Goal: Task Accomplishment & Management: Manage account settings

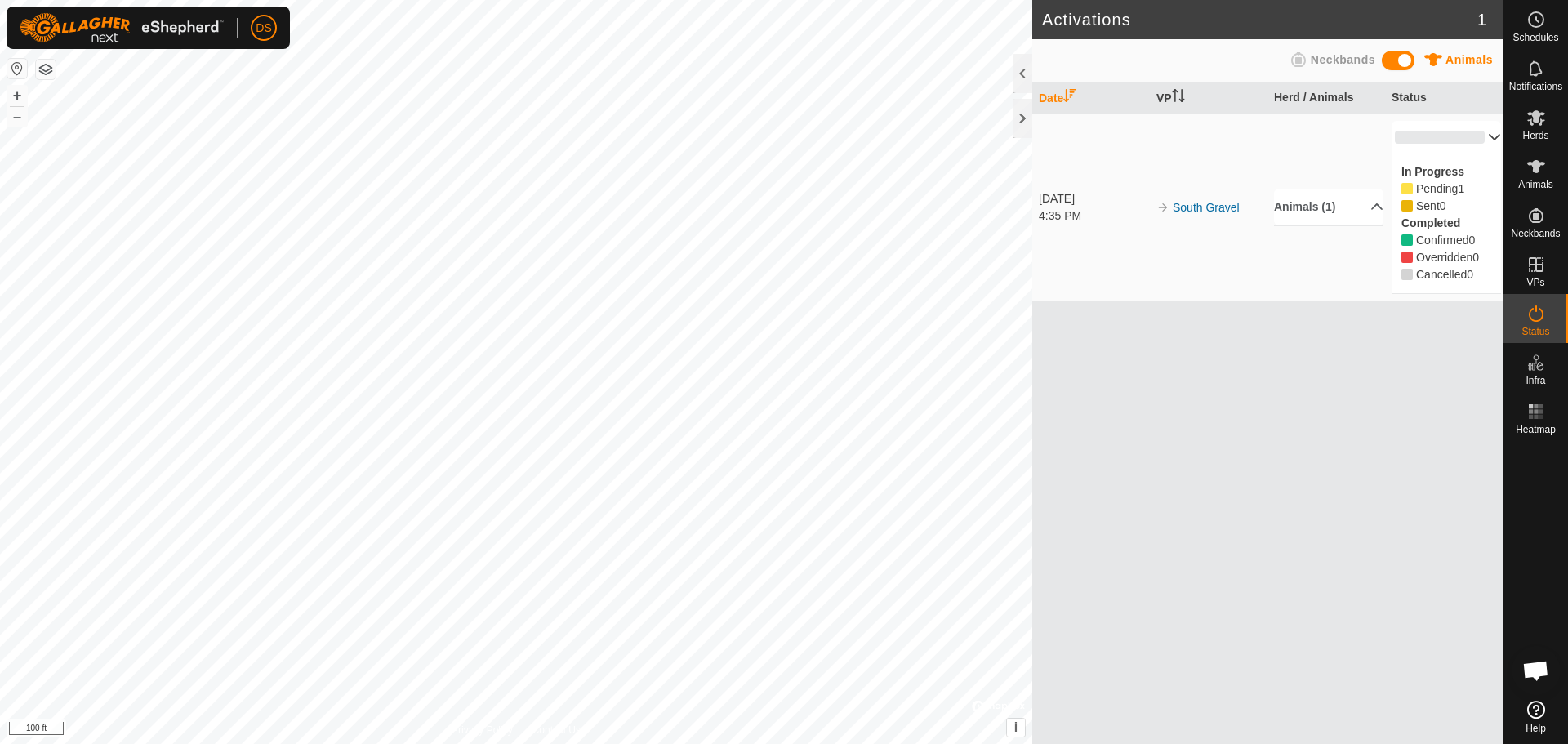
scroll to position [815, 0]
click at [1540, 173] on icon at bounding box center [1536, 166] width 20 height 20
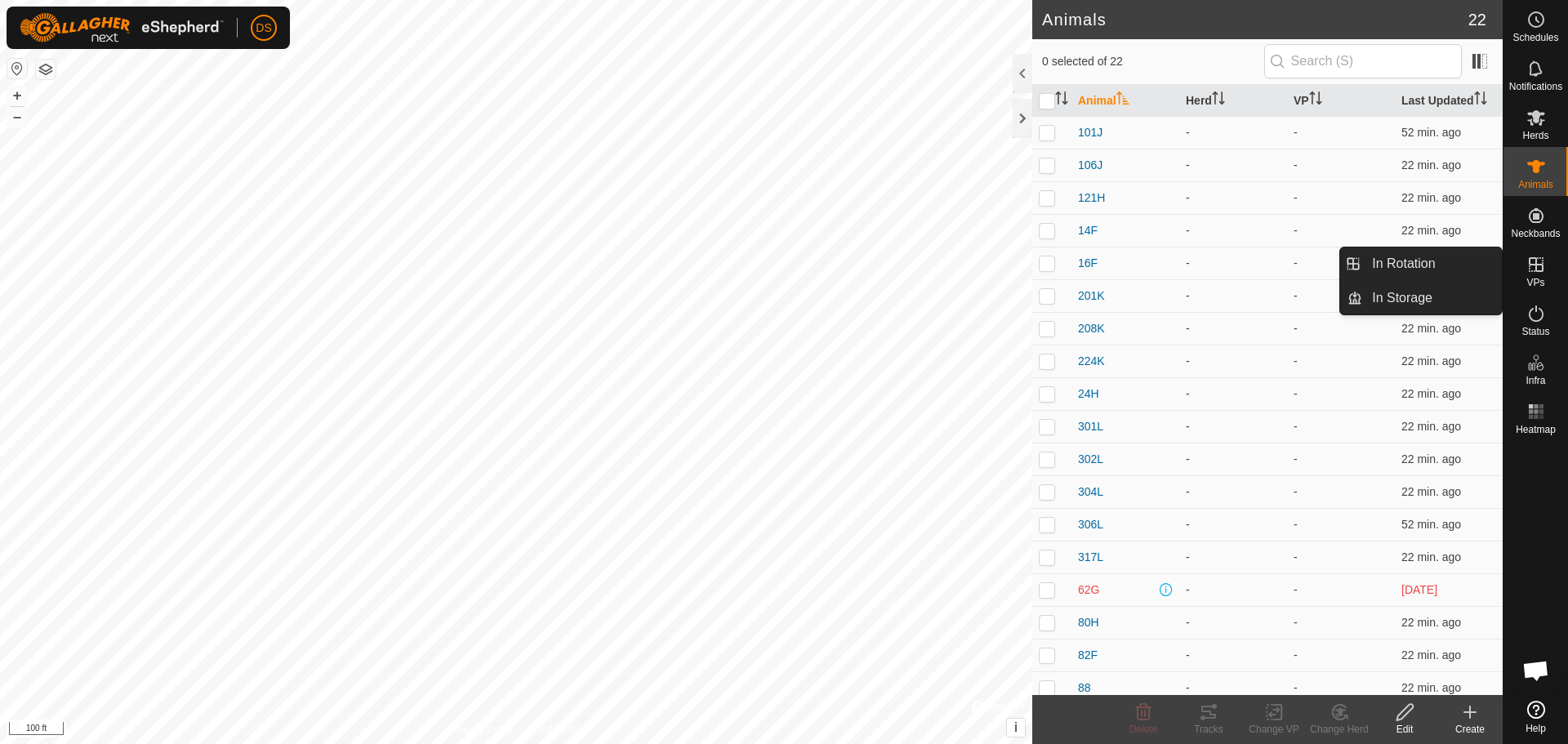
click at [1535, 263] on icon at bounding box center [1536, 264] width 14 height 14
click at [1546, 260] on es-virtualpaddocks-svg-icon at bounding box center [1536, 264] width 30 height 26
click at [1448, 270] on link "In Rotation" at bounding box center [1432, 263] width 139 height 32
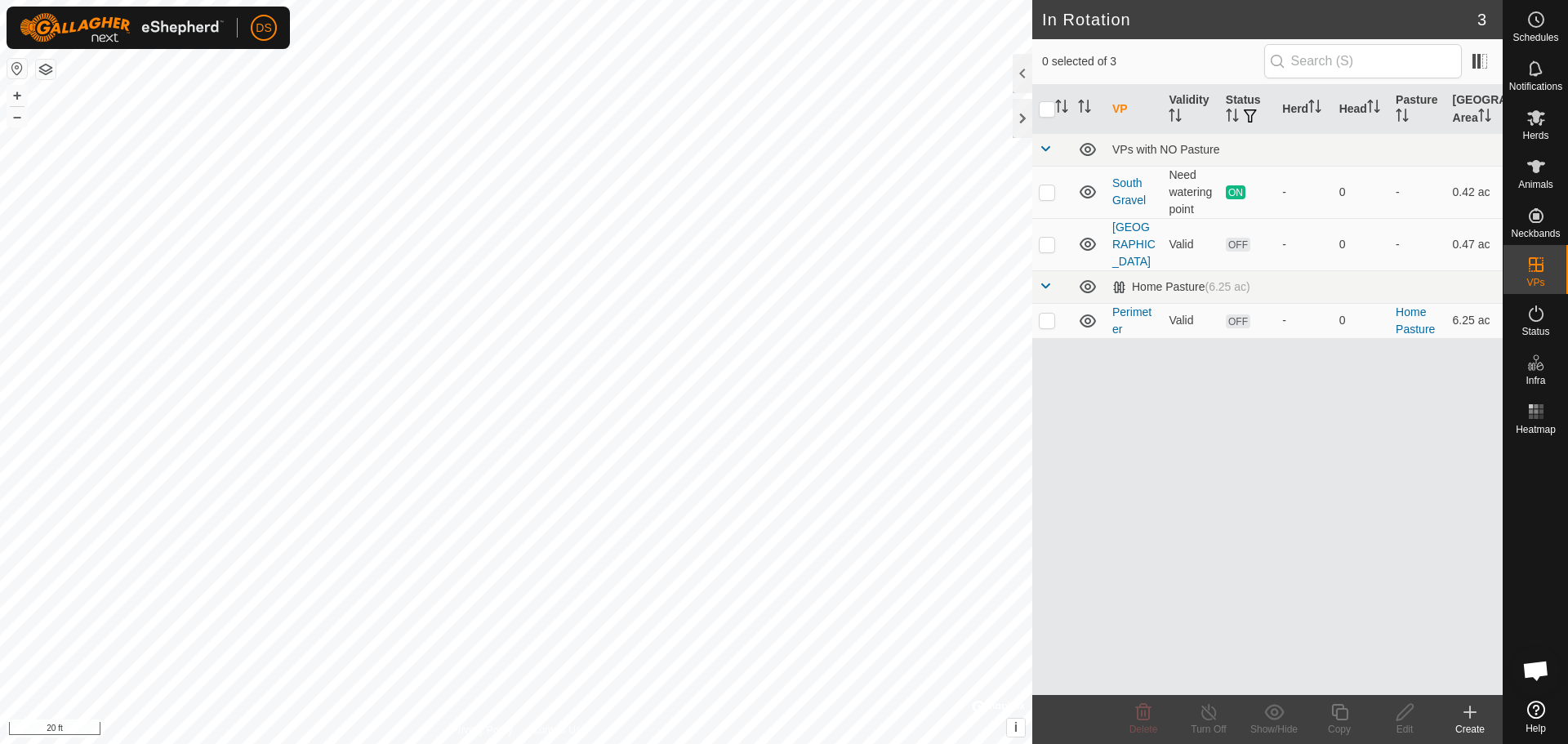
click at [1472, 707] on icon at bounding box center [1470, 712] width 20 height 20
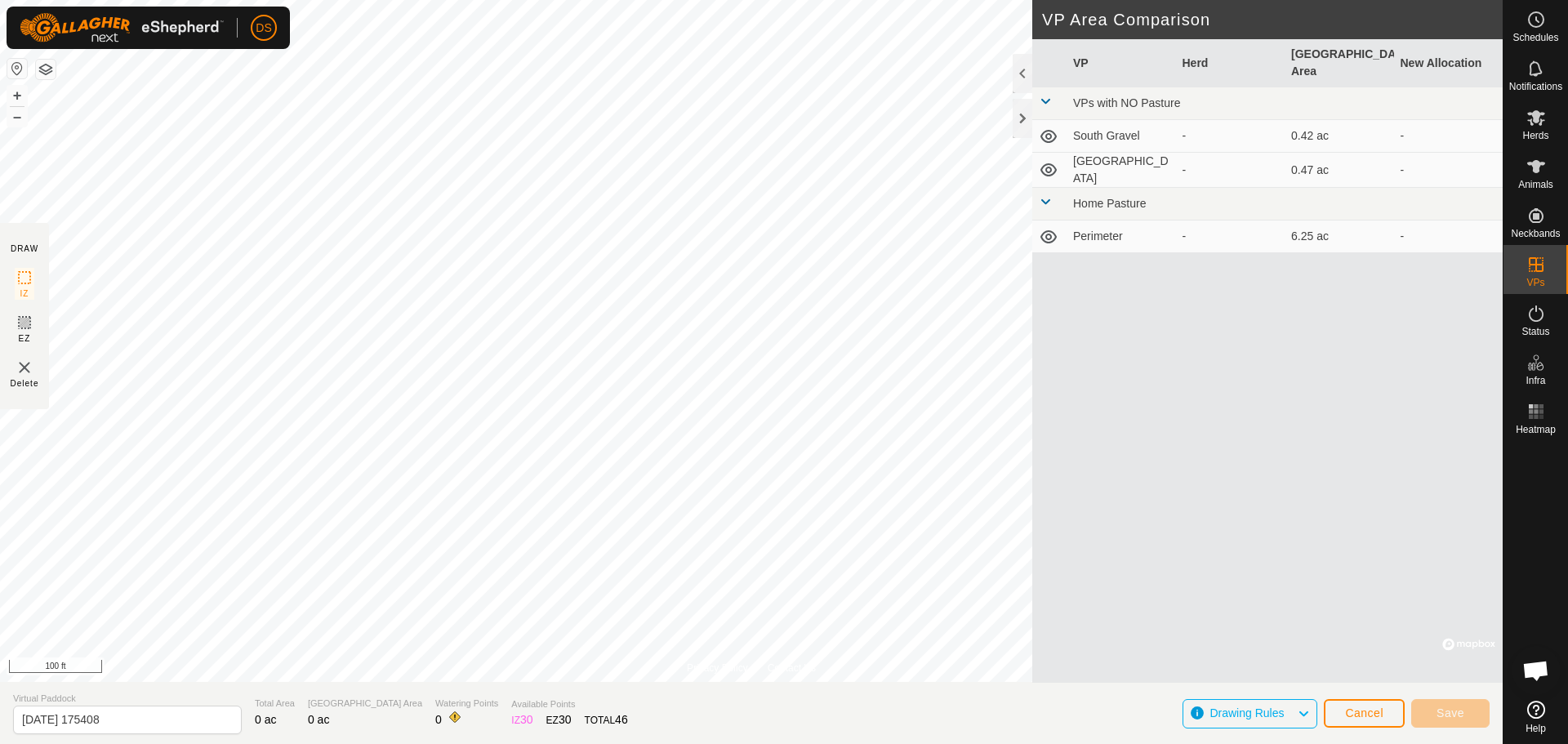
click at [48, 71] on button "button" at bounding box center [46, 69] width 20 height 20
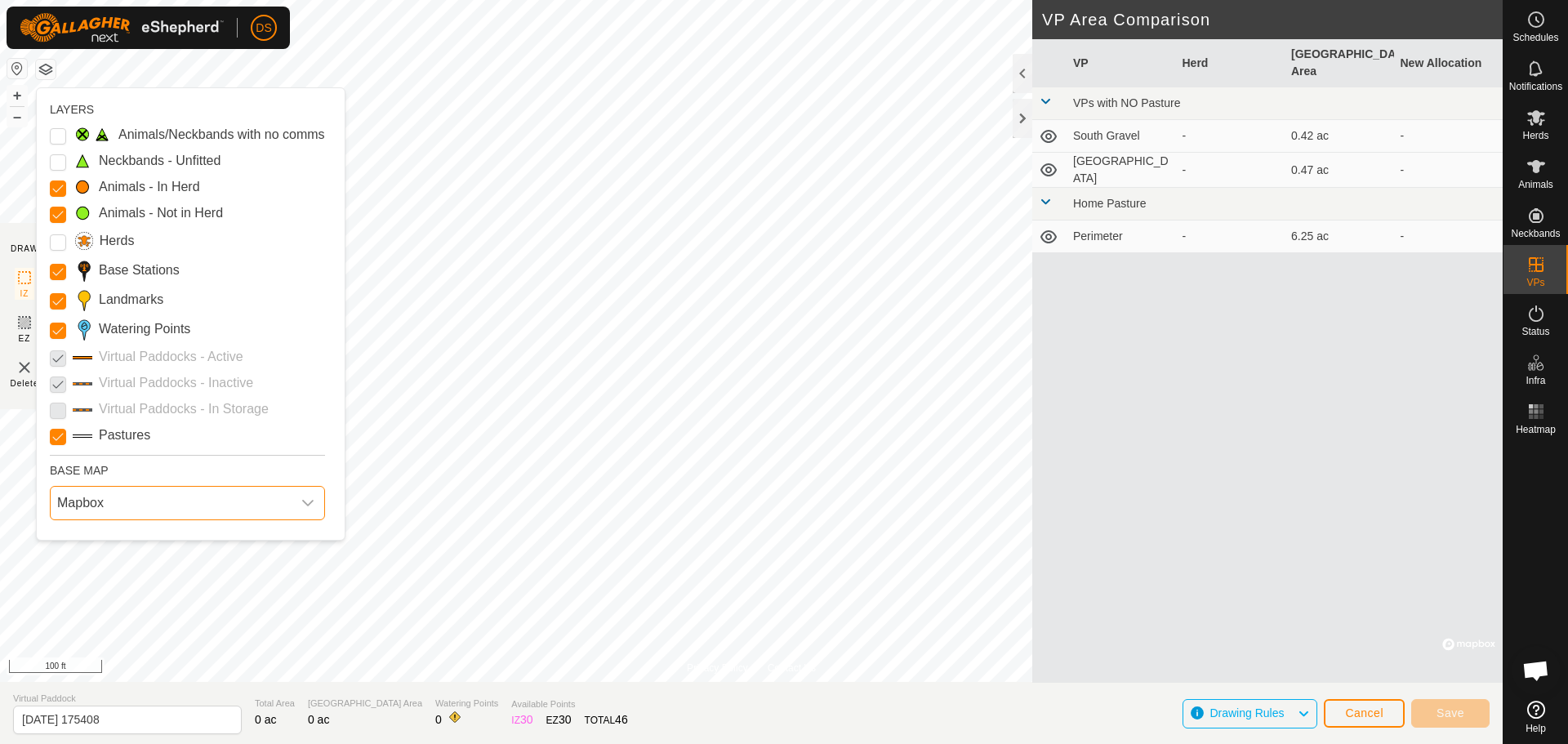
click at [107, 506] on span "Mapbox" at bounding box center [171, 503] width 241 height 32
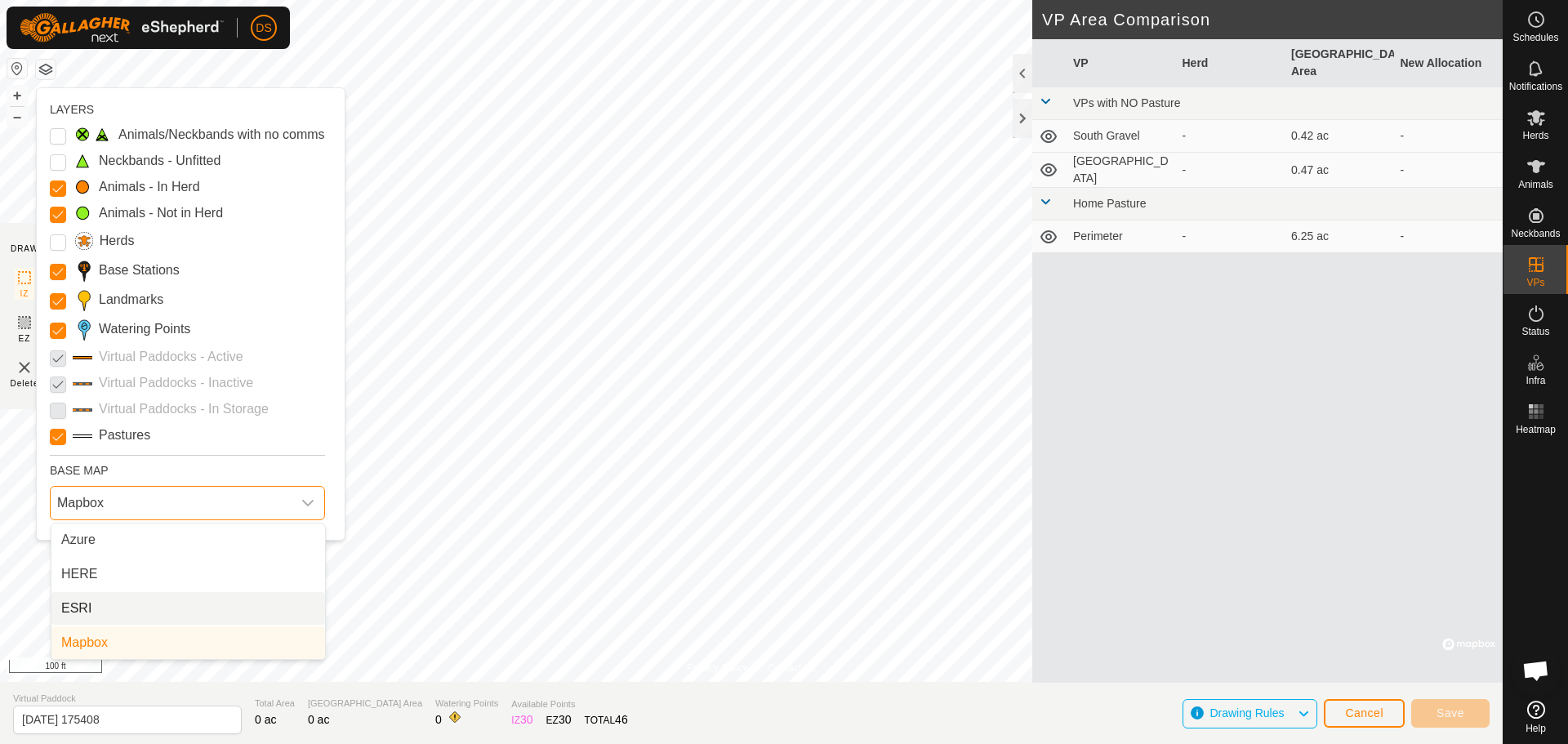
click at [88, 599] on li "ESRI" at bounding box center [188, 609] width 274 height 32
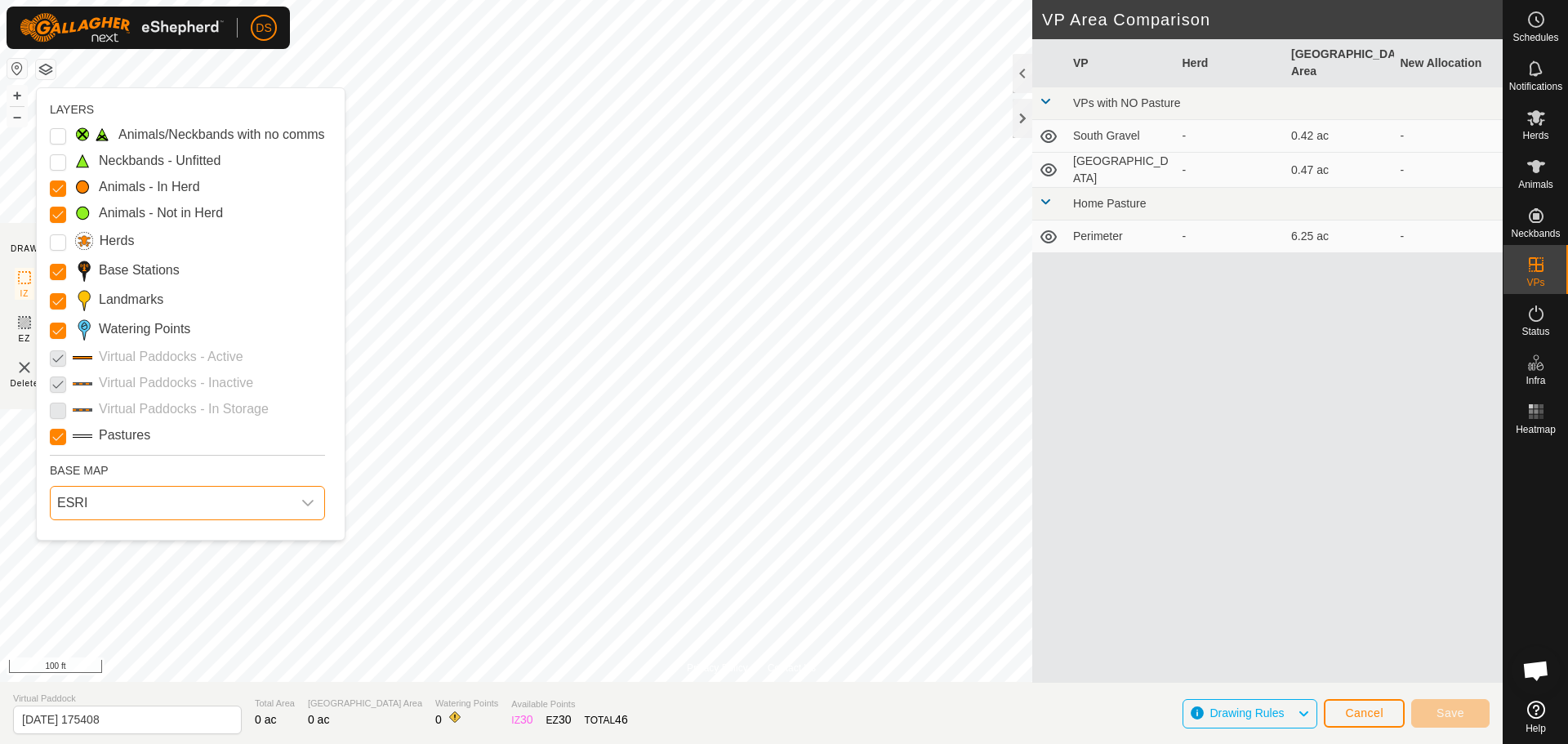
click at [113, 496] on span "ESRI" at bounding box center [171, 503] width 241 height 32
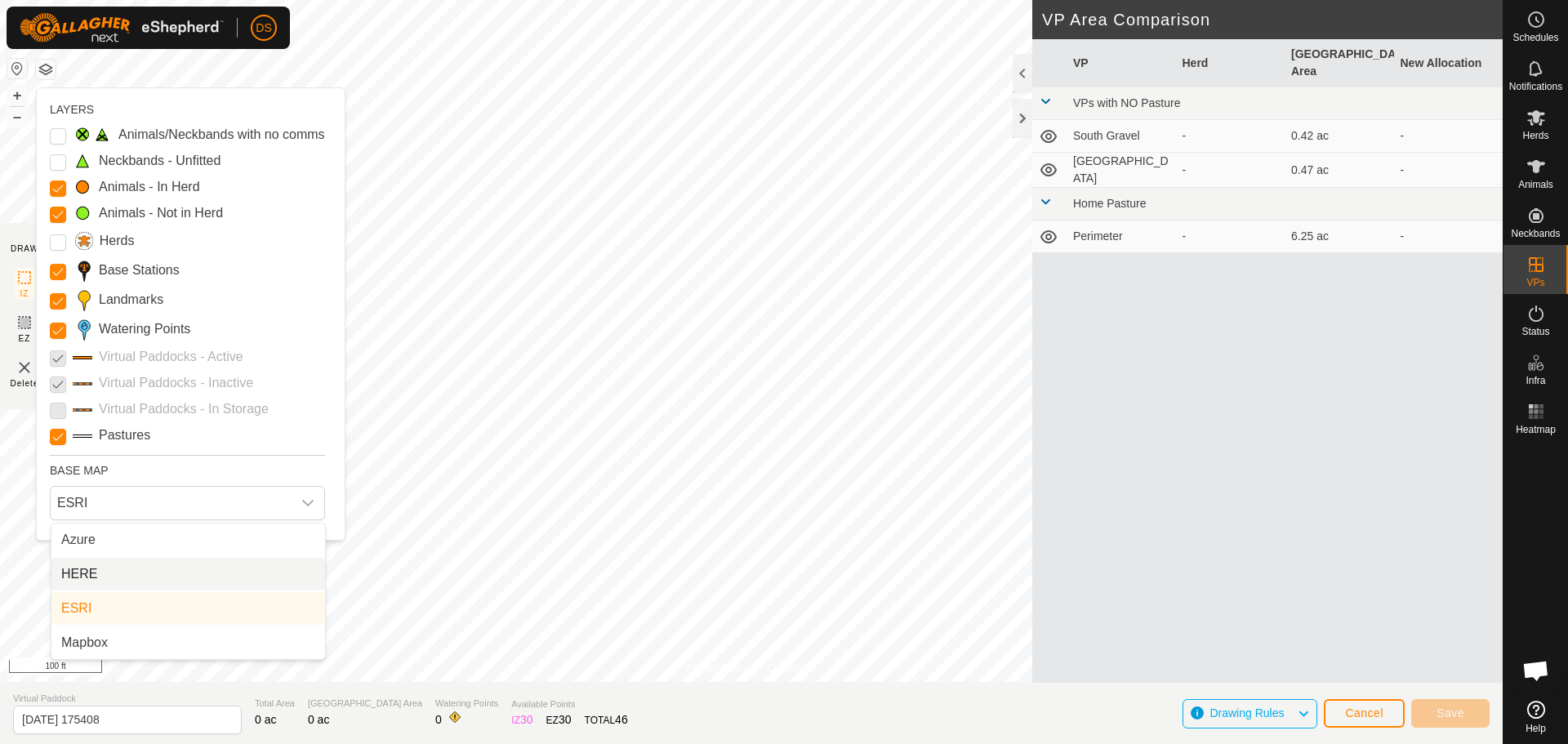
click at [82, 570] on li "HERE" at bounding box center [188, 574] width 274 height 32
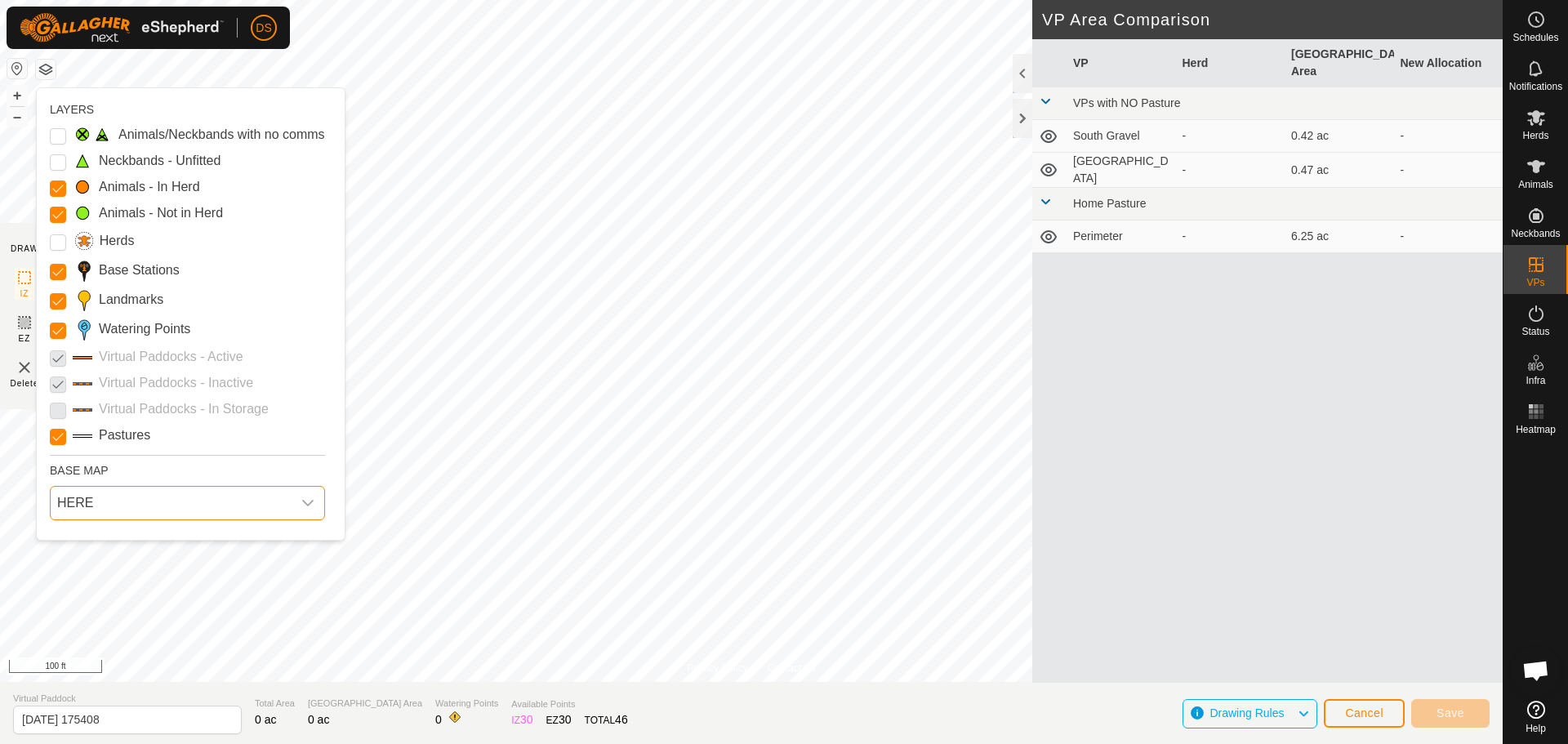
click at [105, 494] on span "HERE" at bounding box center [171, 503] width 241 height 32
click at [78, 542] on li "Azure" at bounding box center [188, 540] width 274 height 32
click at [93, 506] on span "Azure" at bounding box center [171, 503] width 241 height 32
click at [87, 594] on li "ESRI" at bounding box center [188, 609] width 274 height 32
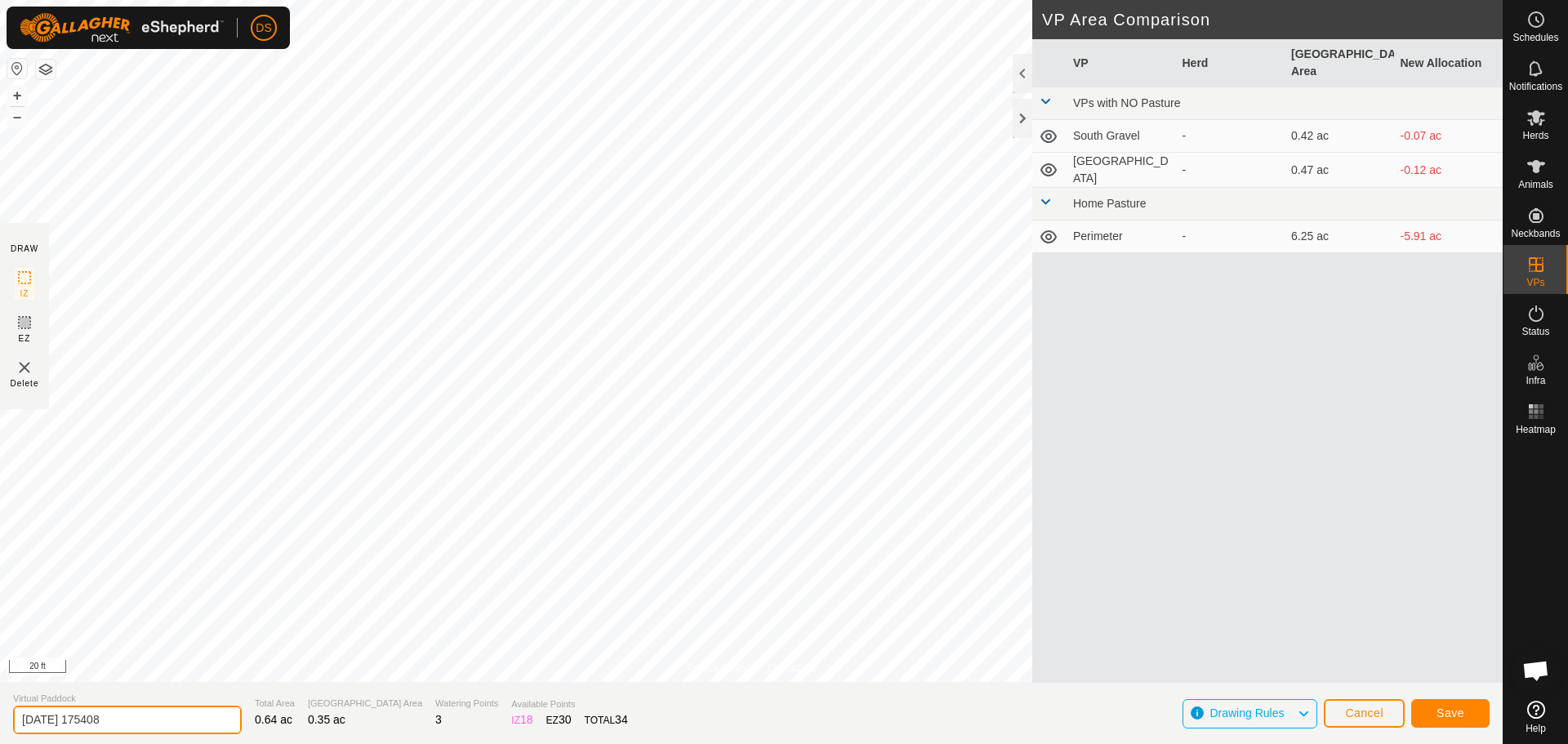
drag, startPoint x: 140, startPoint y: 719, endPoint x: 0, endPoint y: 713, distance: 140.1
click at [0, 713] on section "Virtual Paddock [DATE] 175408 Total Area 0.64 ac Grazing Area 0.35 ac Watering …" at bounding box center [751, 713] width 1502 height 62
type input "Front yard"
click at [1267, 712] on span "Drawing Rules" at bounding box center [1247, 713] width 74 height 13
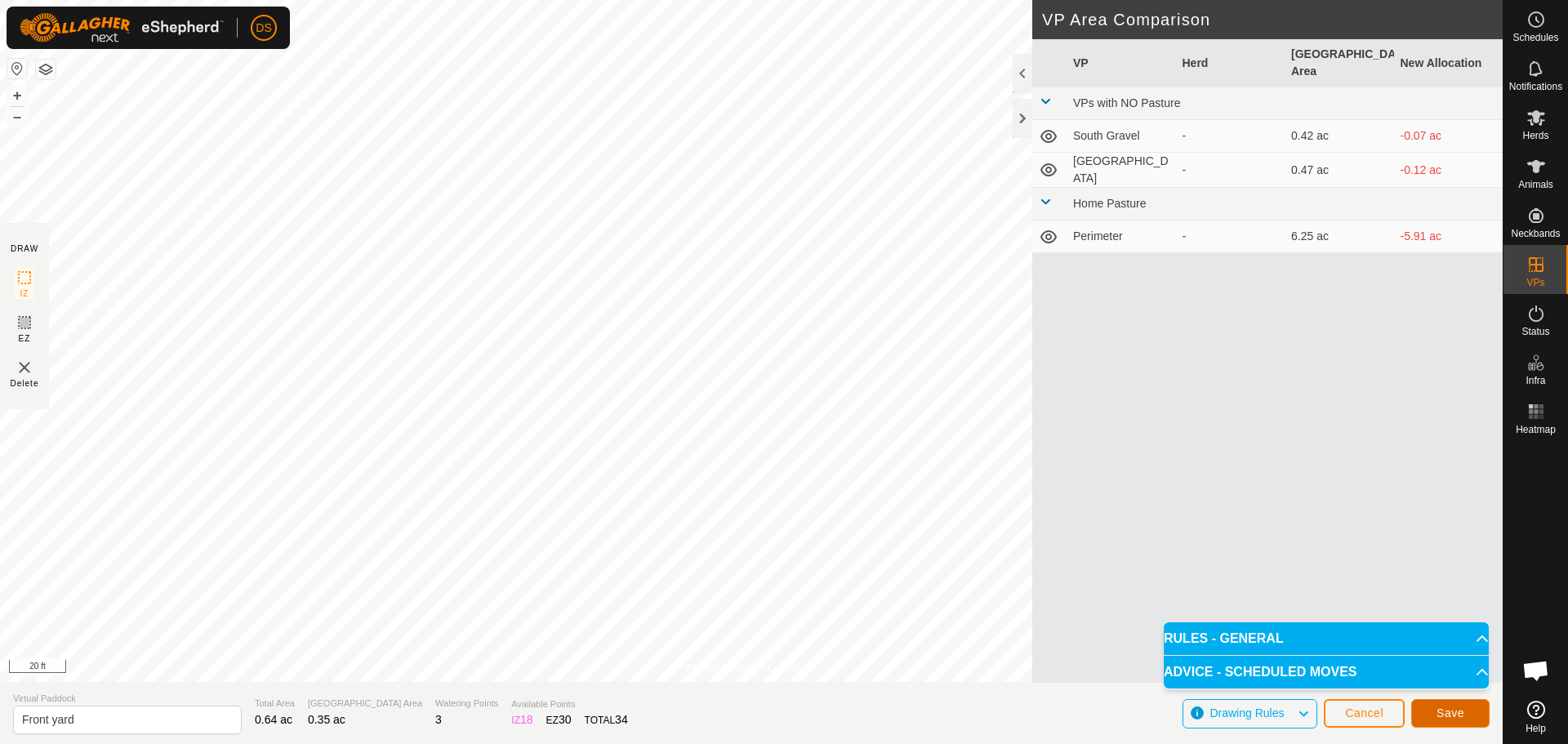
click at [1447, 719] on button "Save" at bounding box center [1450, 713] width 78 height 29
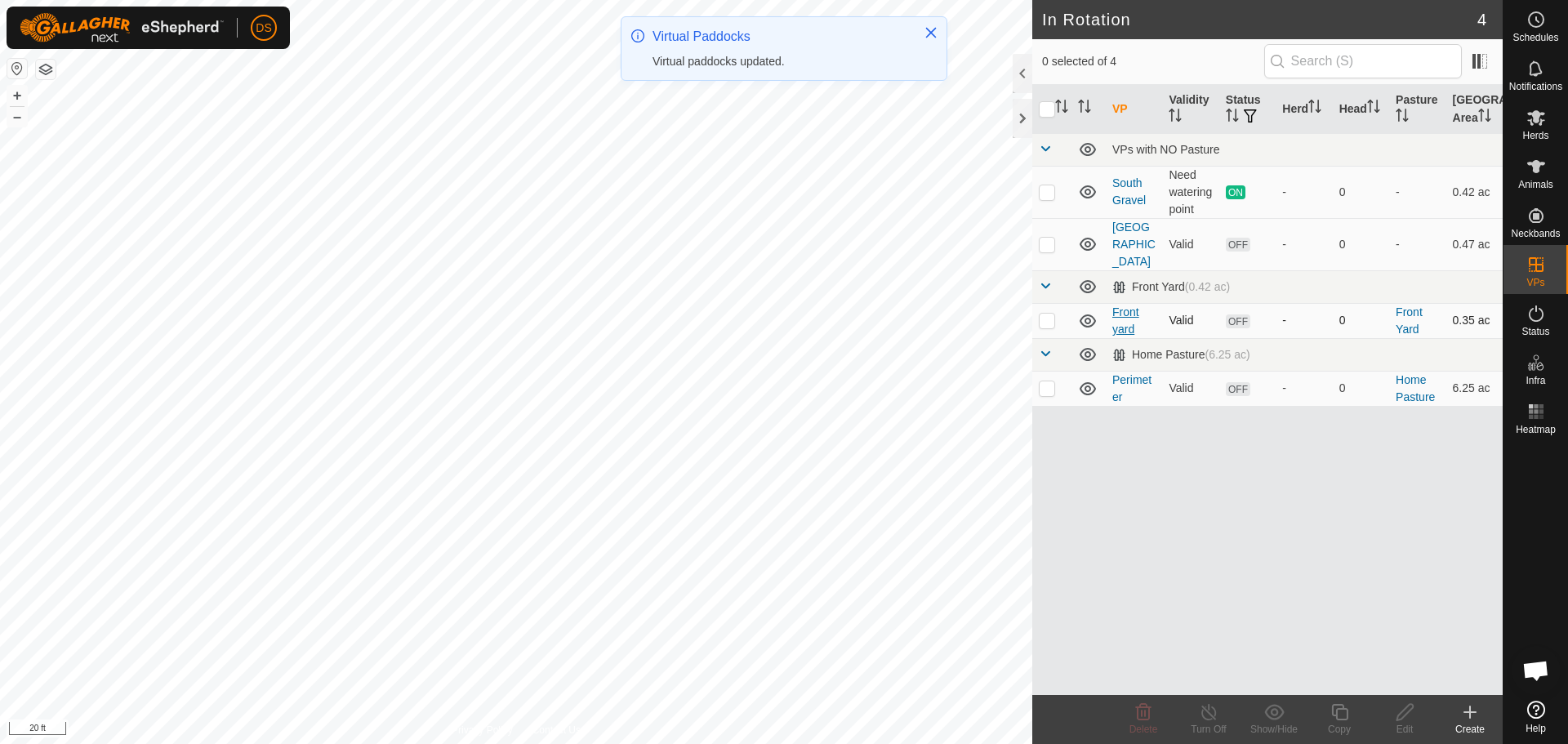
click at [1129, 305] on link "Front yard" at bounding box center [1125, 320] width 27 height 31
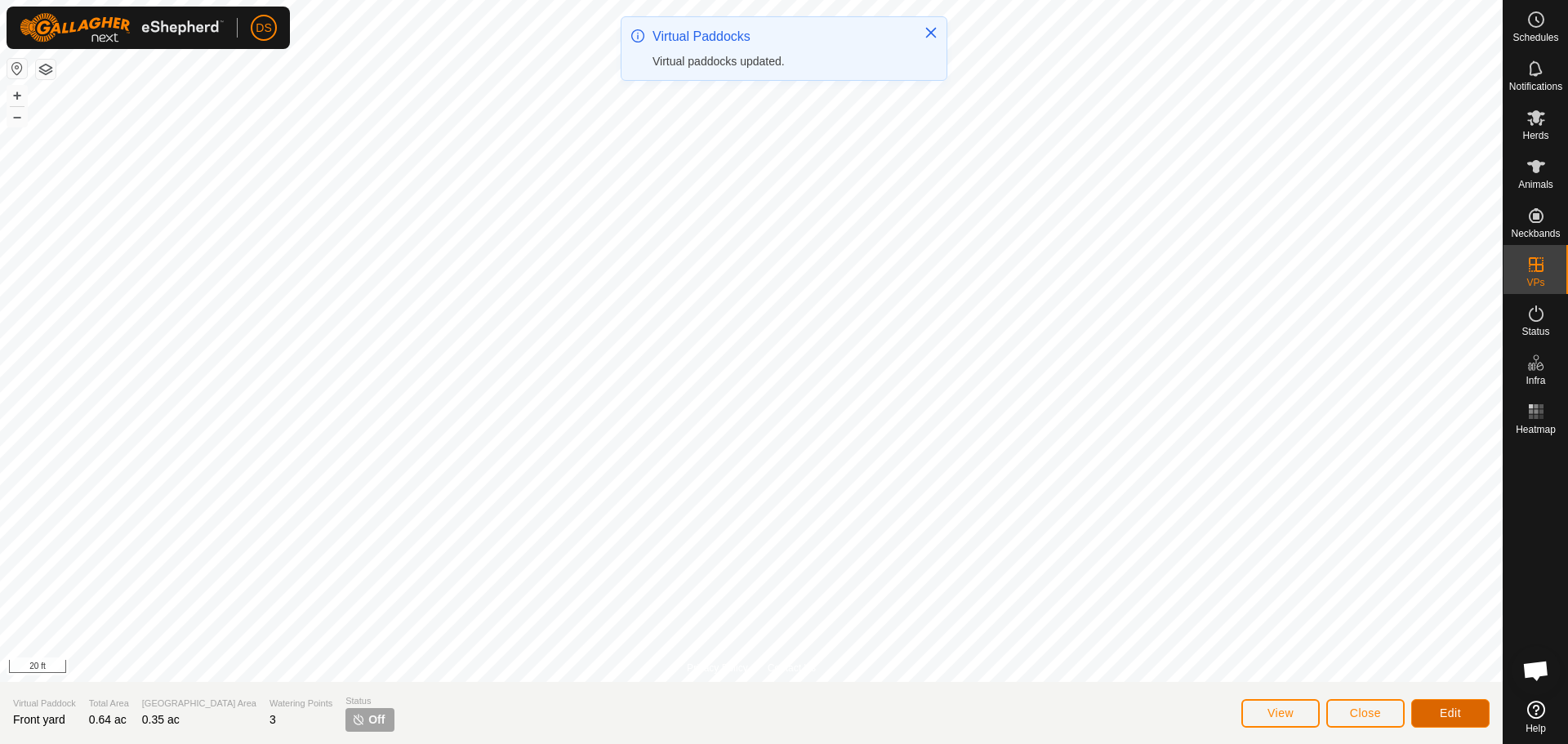
click at [1461, 707] on button "Edit" at bounding box center [1450, 713] width 78 height 29
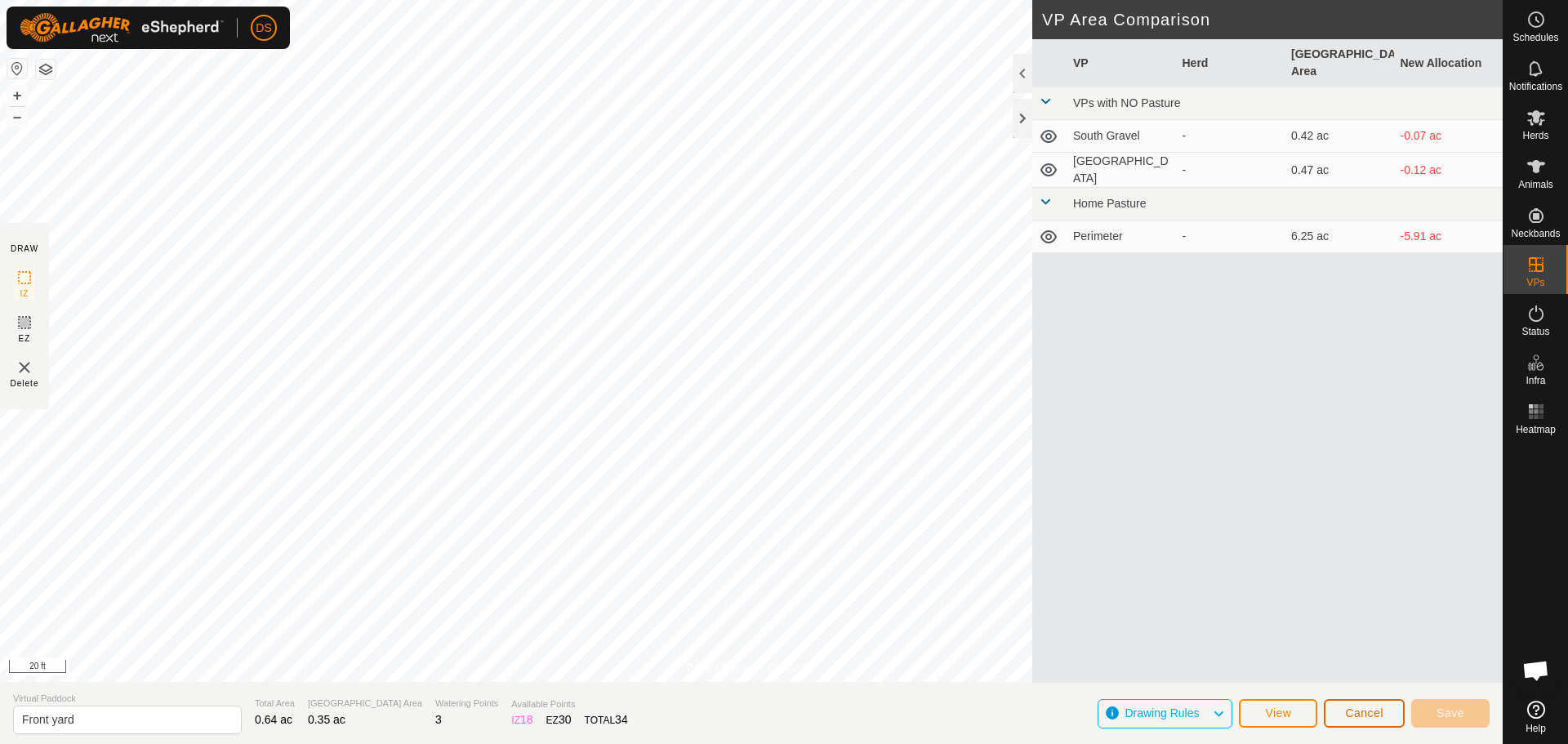
click at [1359, 719] on button "Cancel" at bounding box center [1364, 713] width 81 height 29
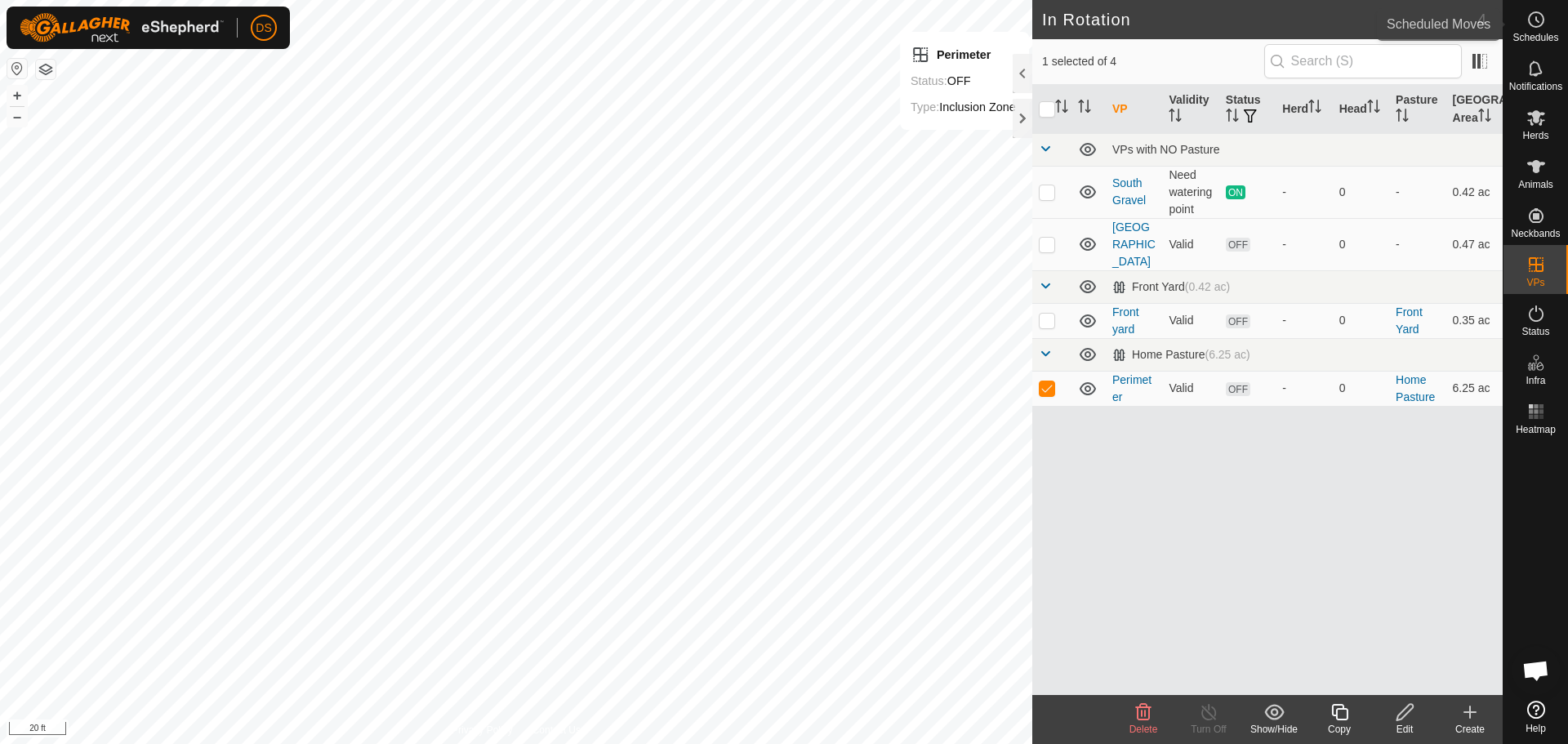
click at [1532, 33] on span "Schedules" at bounding box center [1536, 37] width 46 height 10
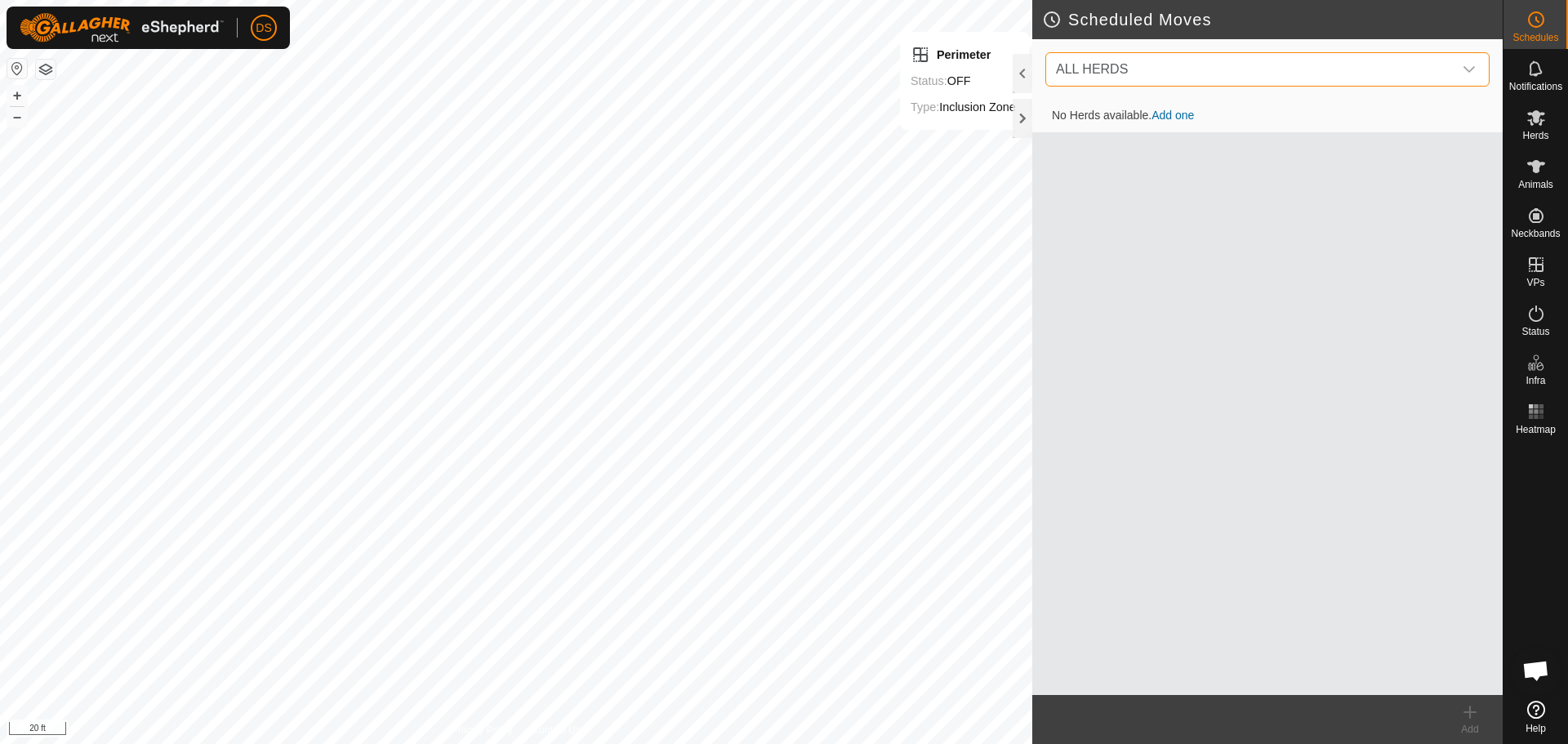
click at [1362, 61] on span "ALL HERDS" at bounding box center [1250, 70] width 403 height 32
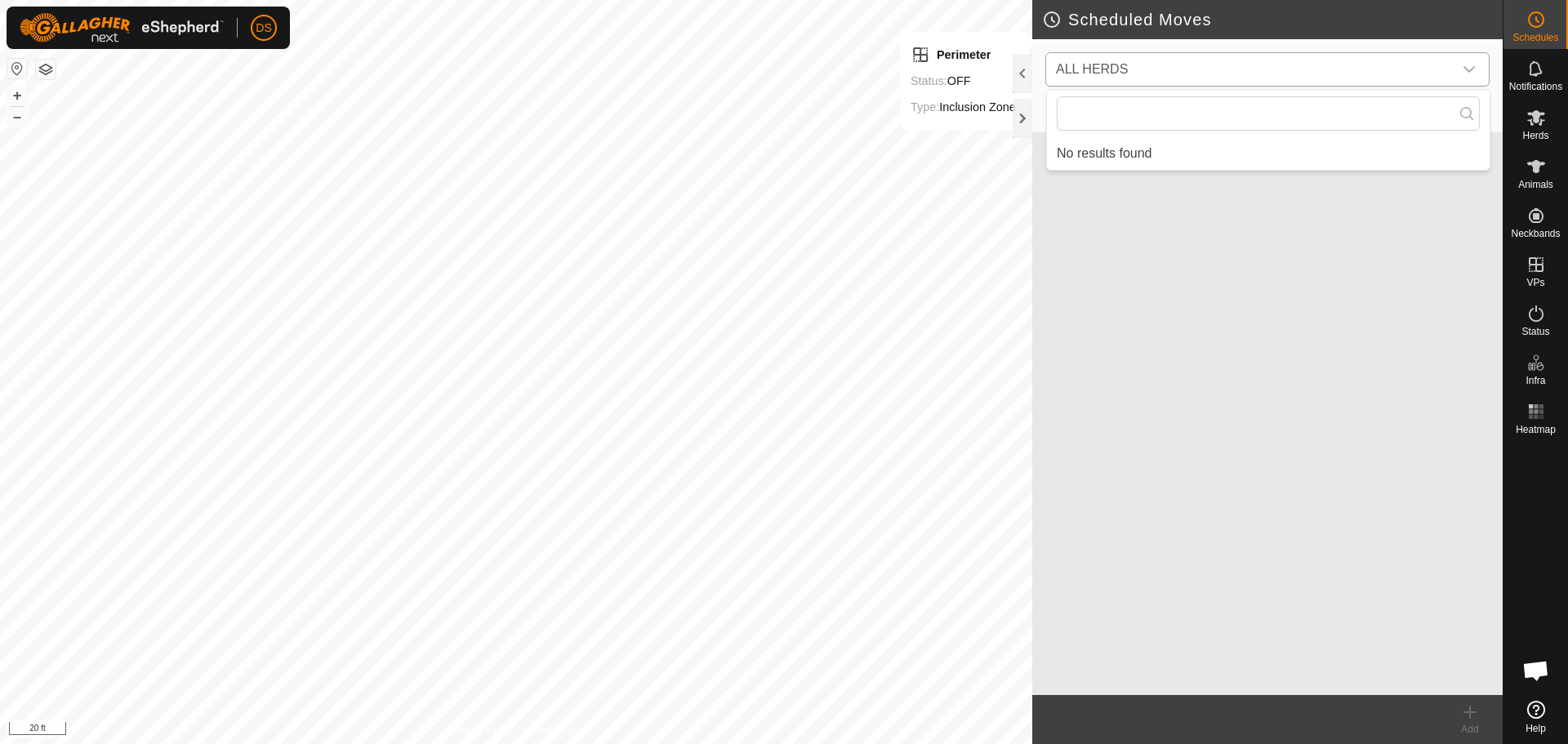
click at [1360, 61] on span "ALL HERDS" at bounding box center [1250, 70] width 403 height 32
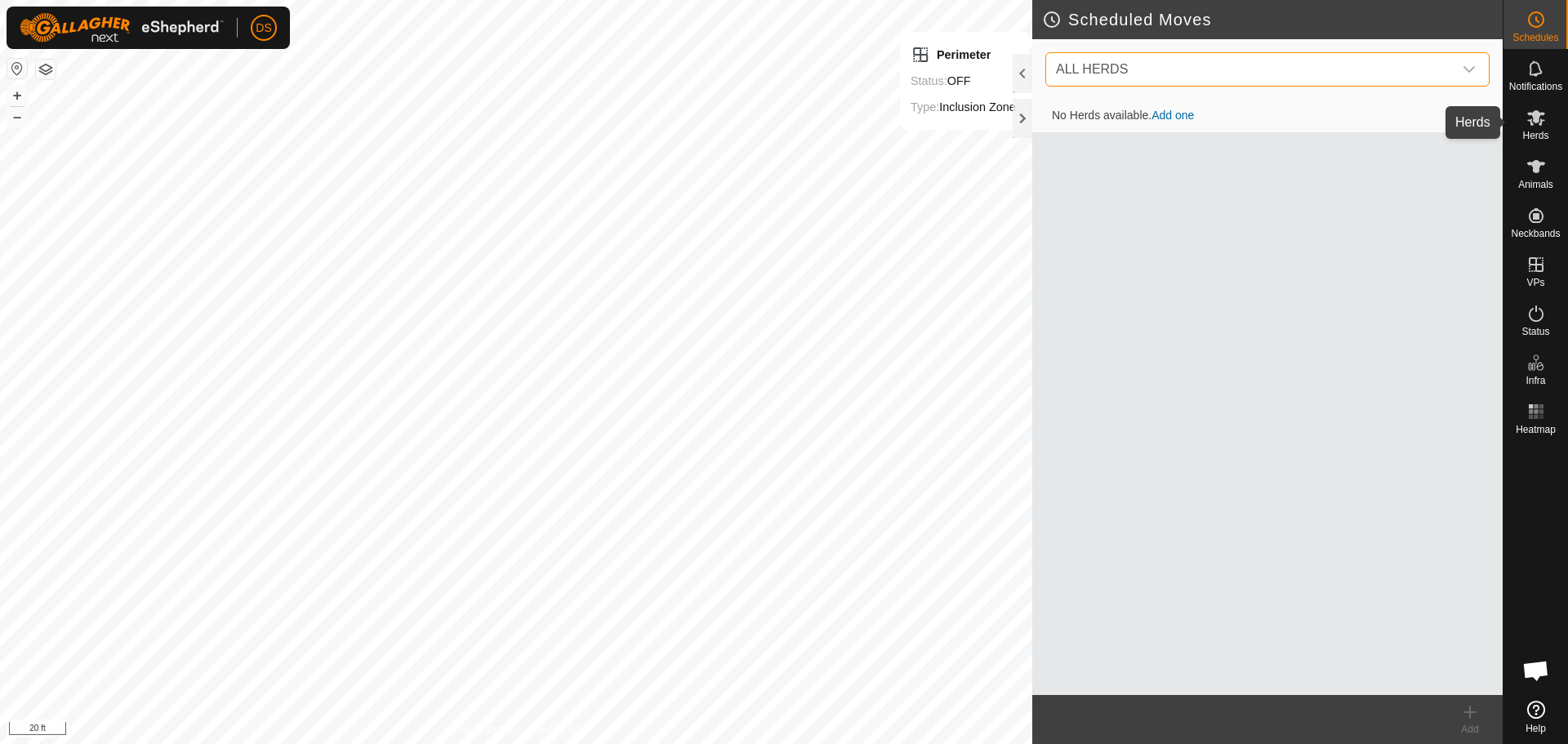
click at [1540, 117] on icon at bounding box center [1536, 117] width 20 height 20
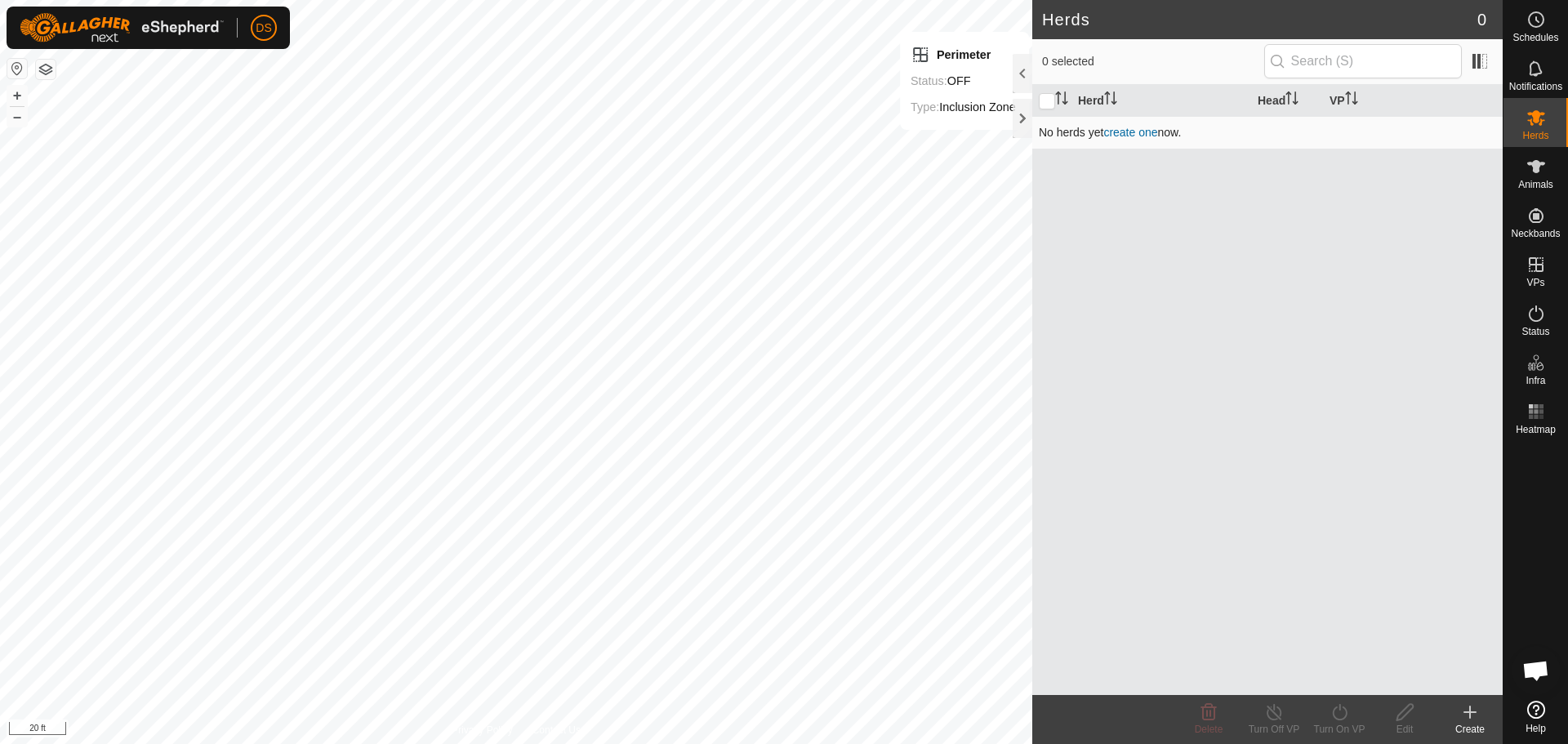
click at [1125, 134] on link "create one" at bounding box center [1130, 133] width 54 height 13
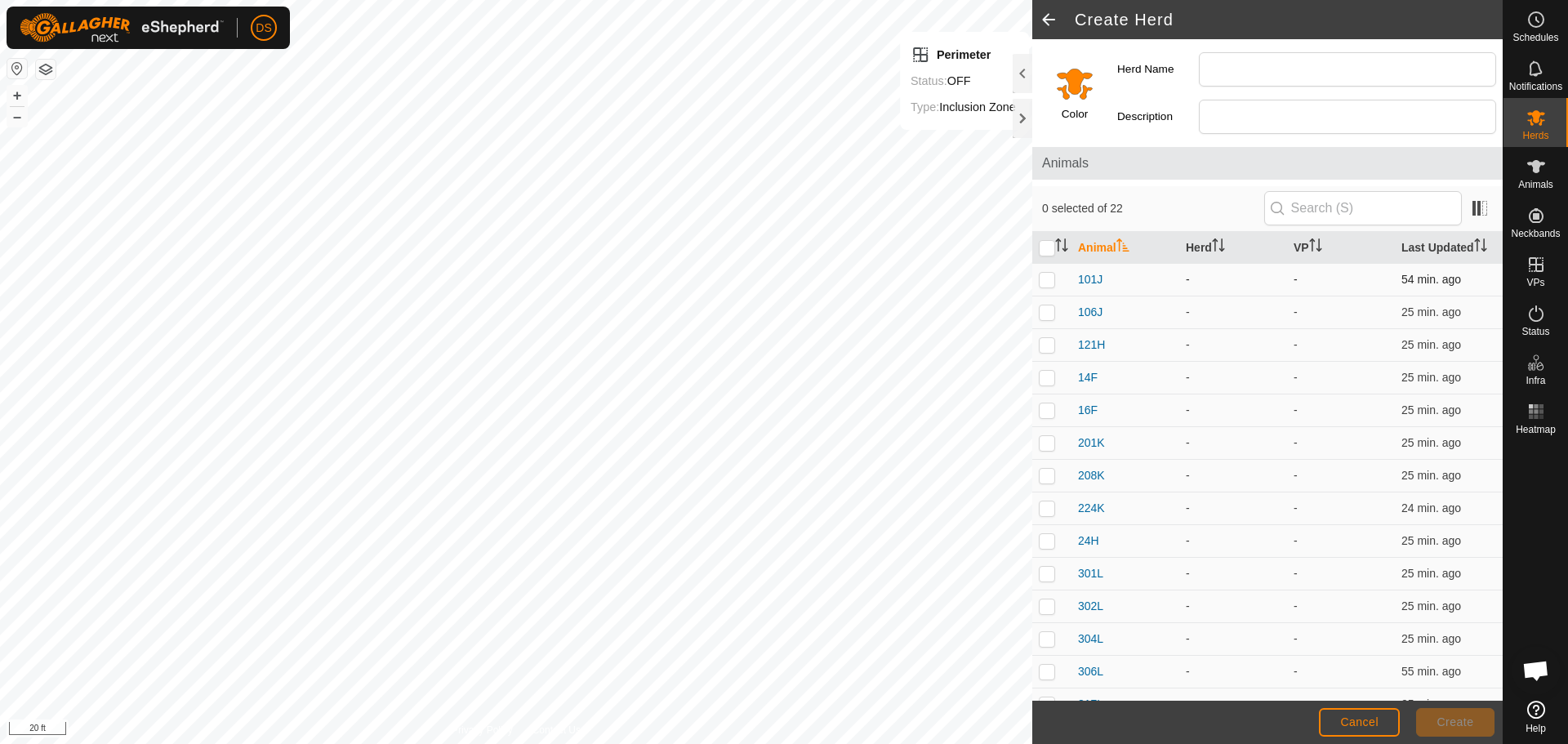
click at [1046, 276] on p-checkbox at bounding box center [1046, 279] width 16 height 13
checkbox input "true"
click at [1044, 315] on p-checkbox at bounding box center [1046, 312] width 16 height 13
checkbox input "true"
click at [1042, 343] on p-checkbox at bounding box center [1046, 344] width 16 height 13
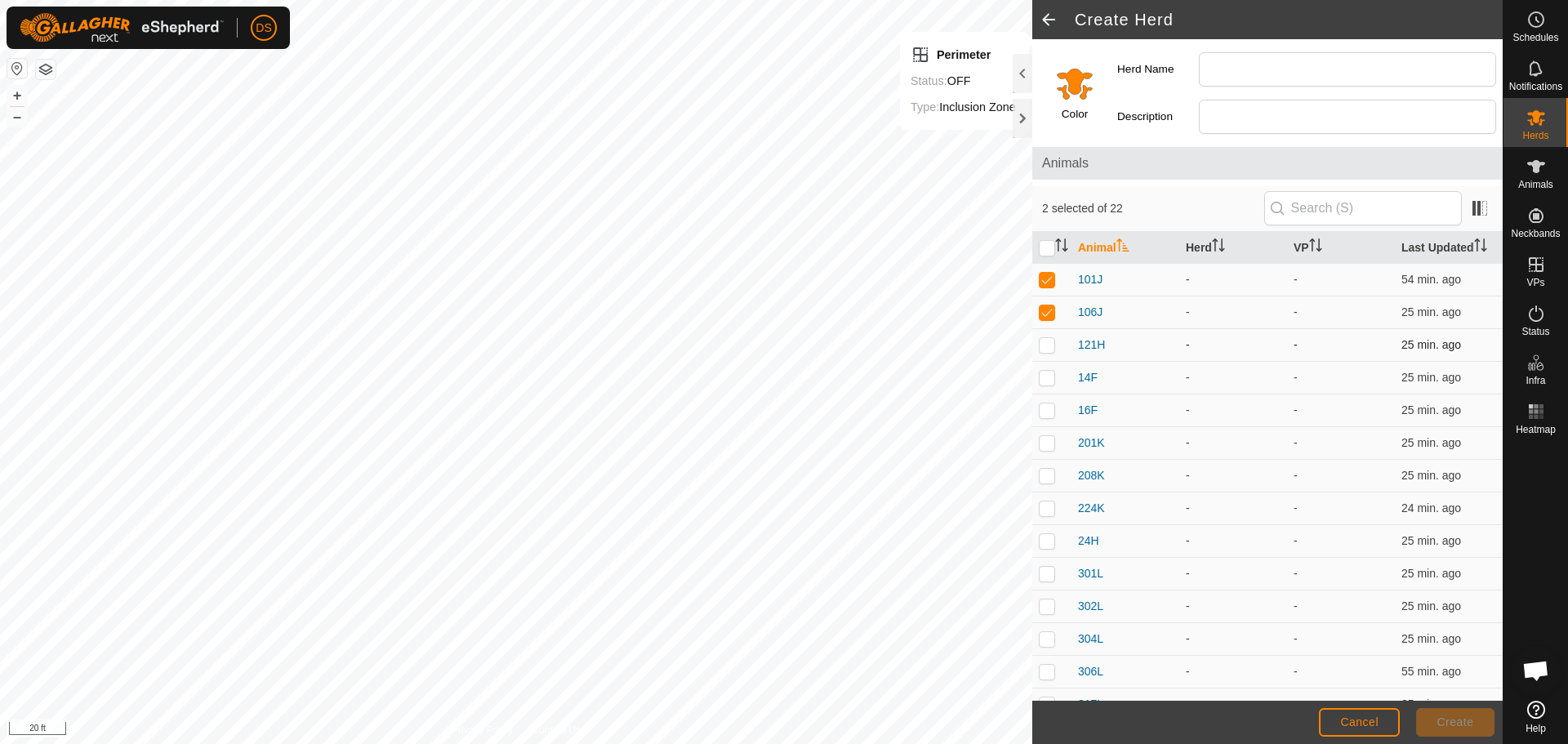
checkbox input "true"
click at [1053, 382] on p-checkbox at bounding box center [1046, 378] width 16 height 13
checkbox input "true"
drag, startPoint x: 1048, startPoint y: 402, endPoint x: 1061, endPoint y: 418, distance: 20.6
click at [1047, 402] on td at bounding box center [1051, 410] width 39 height 32
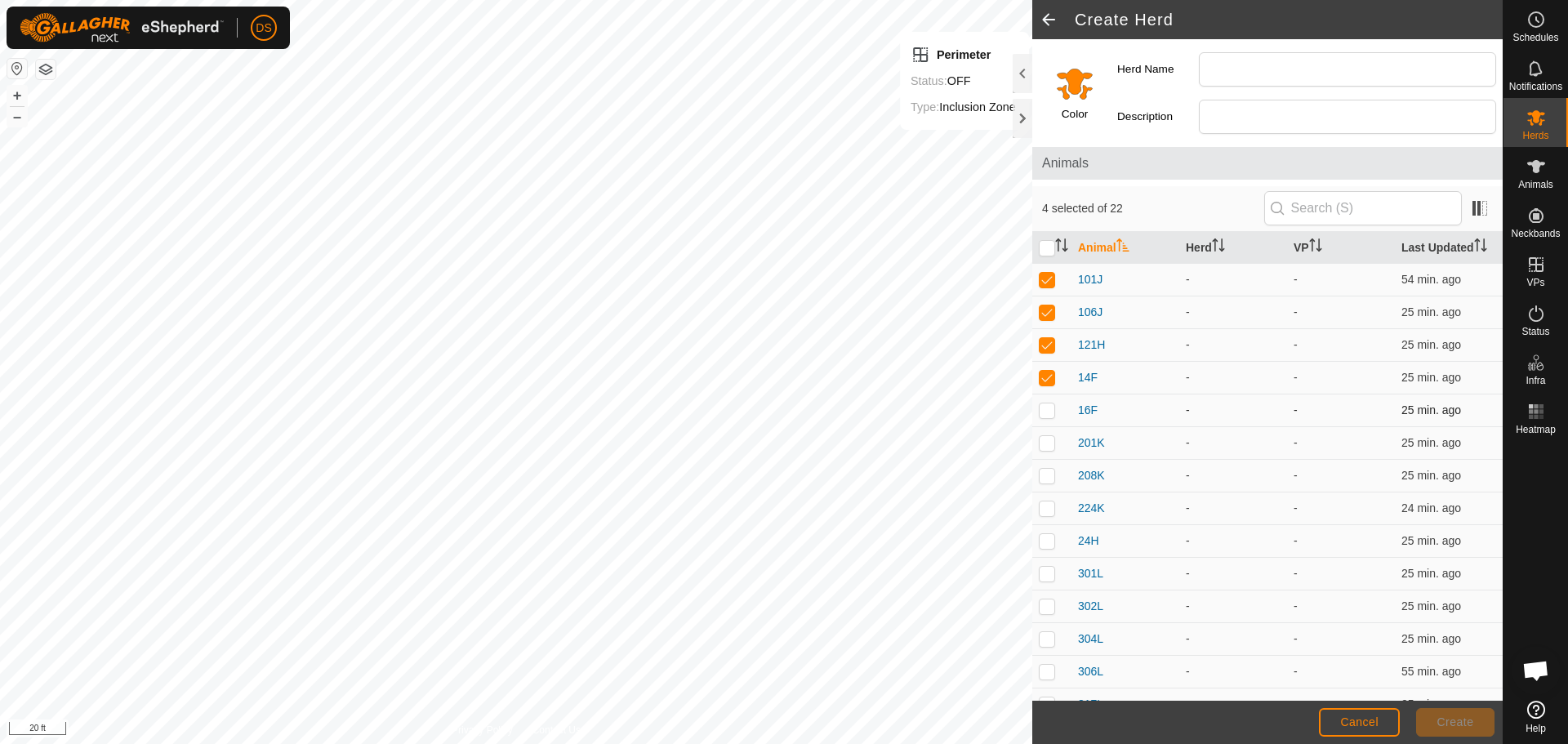
checkbox input "true"
click at [1044, 445] on p-checkbox at bounding box center [1046, 443] width 16 height 13
checkbox input "true"
click at [1042, 477] on p-checkbox at bounding box center [1046, 475] width 16 height 13
checkbox input "true"
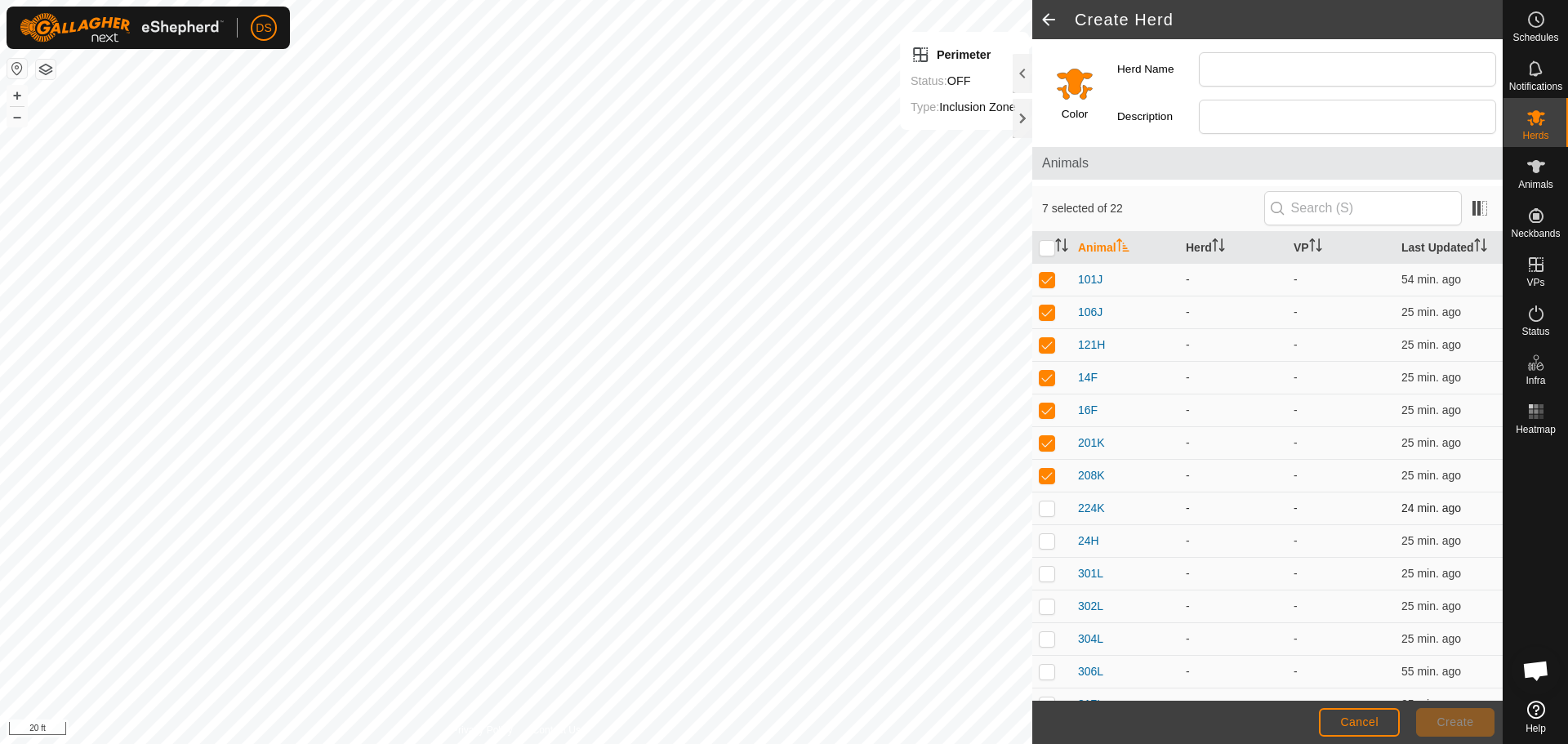
click at [1045, 506] on p-checkbox at bounding box center [1046, 508] width 16 height 13
checkbox input "true"
click at [1049, 546] on p-checkbox at bounding box center [1046, 541] width 16 height 13
checkbox input "true"
click at [1047, 570] on p-checkbox at bounding box center [1046, 573] width 16 height 13
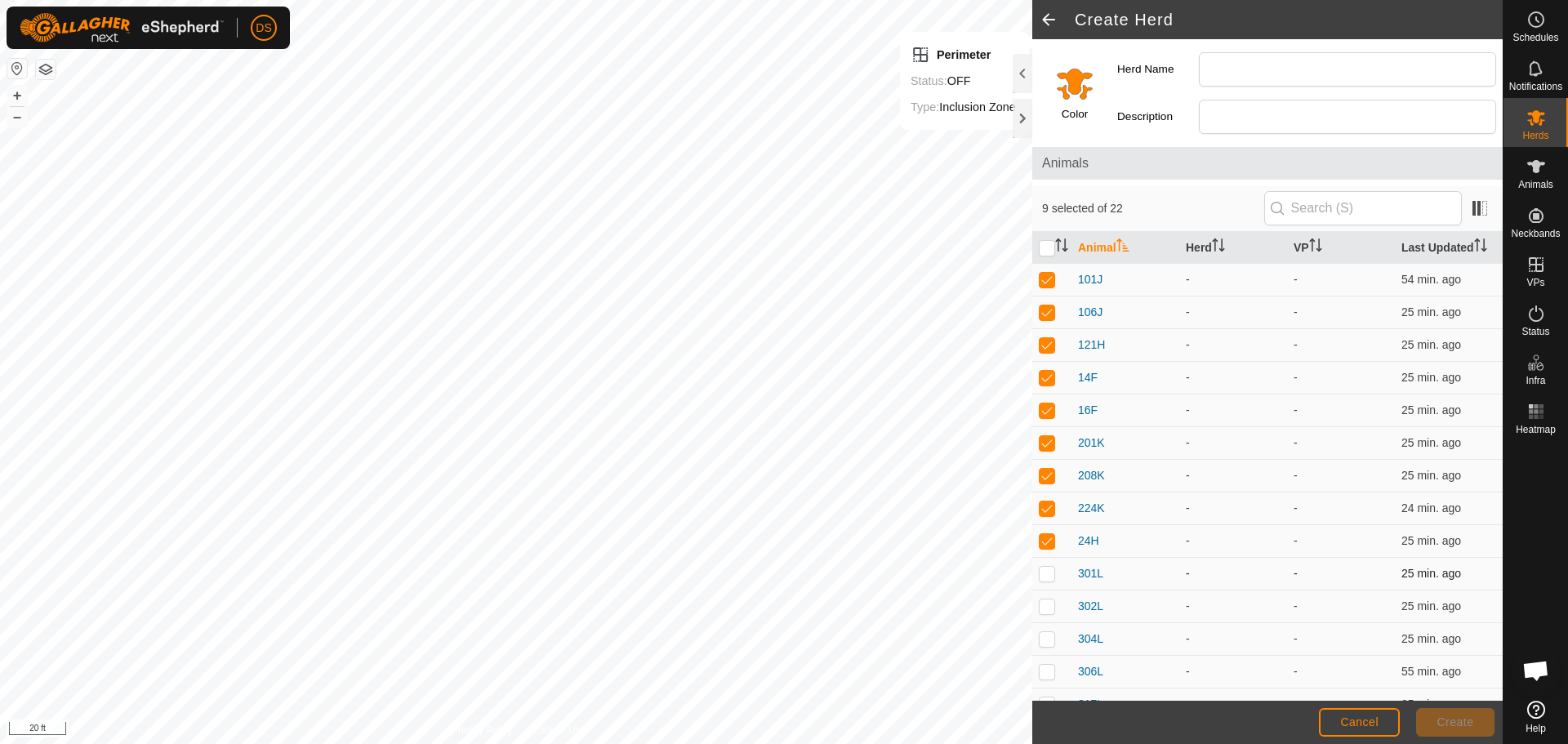
checkbox input "true"
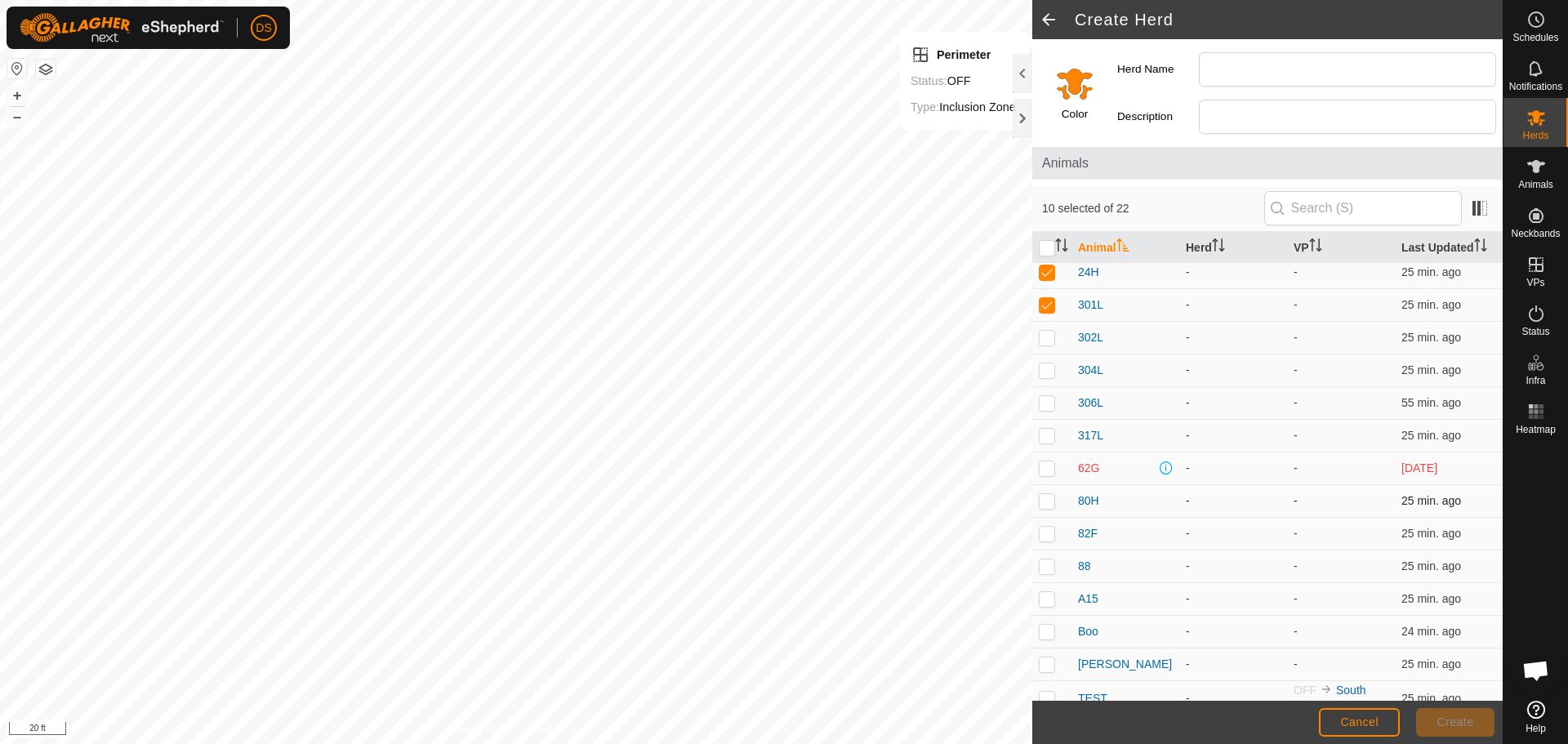
scroll to position [285, 0]
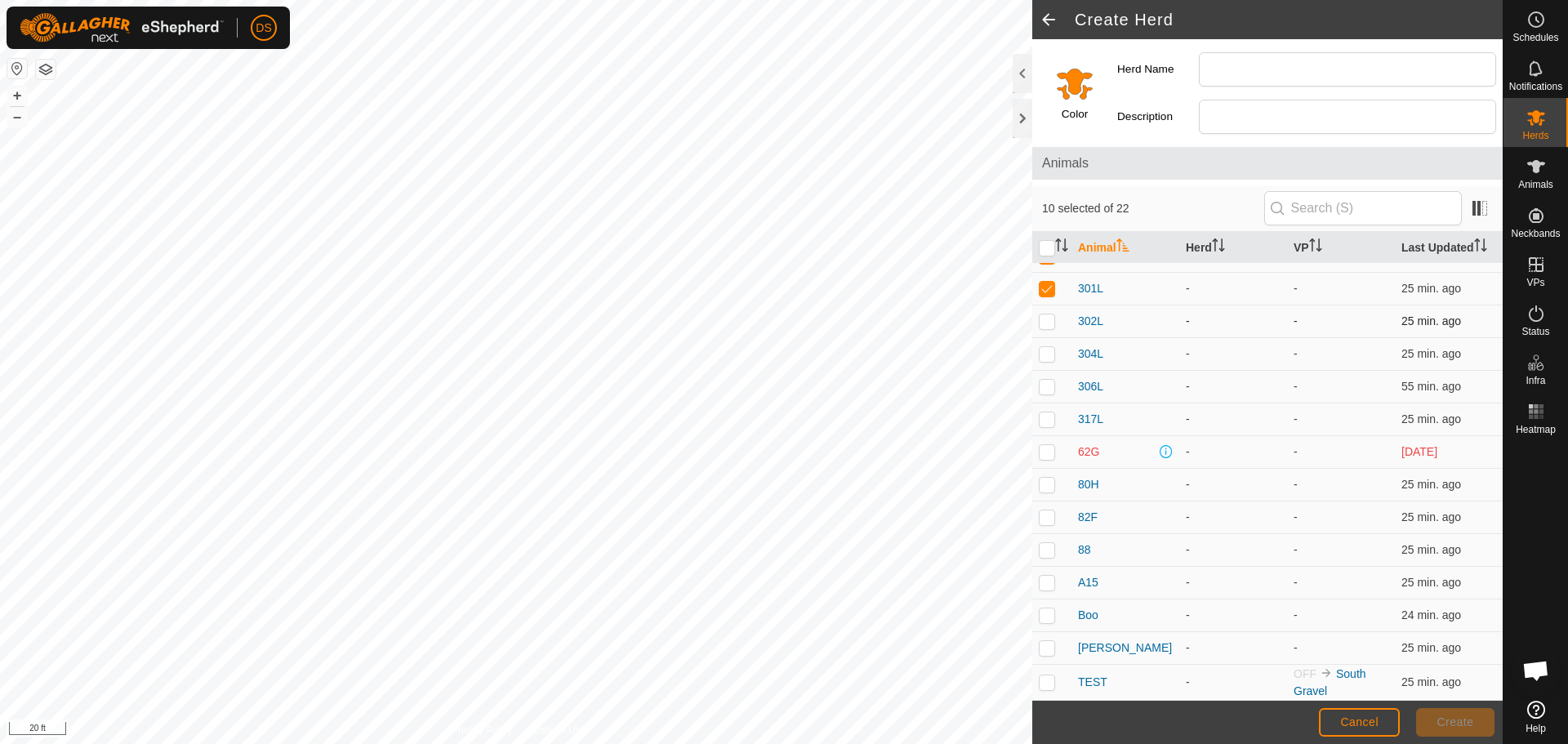
click at [1046, 315] on p-tablecheckbox at bounding box center [1046, 321] width 16 height 13
checkbox input "true"
click at [1051, 355] on p-checkbox at bounding box center [1046, 354] width 16 height 13
checkbox input "true"
click at [1041, 382] on p-checkbox at bounding box center [1046, 386] width 16 height 13
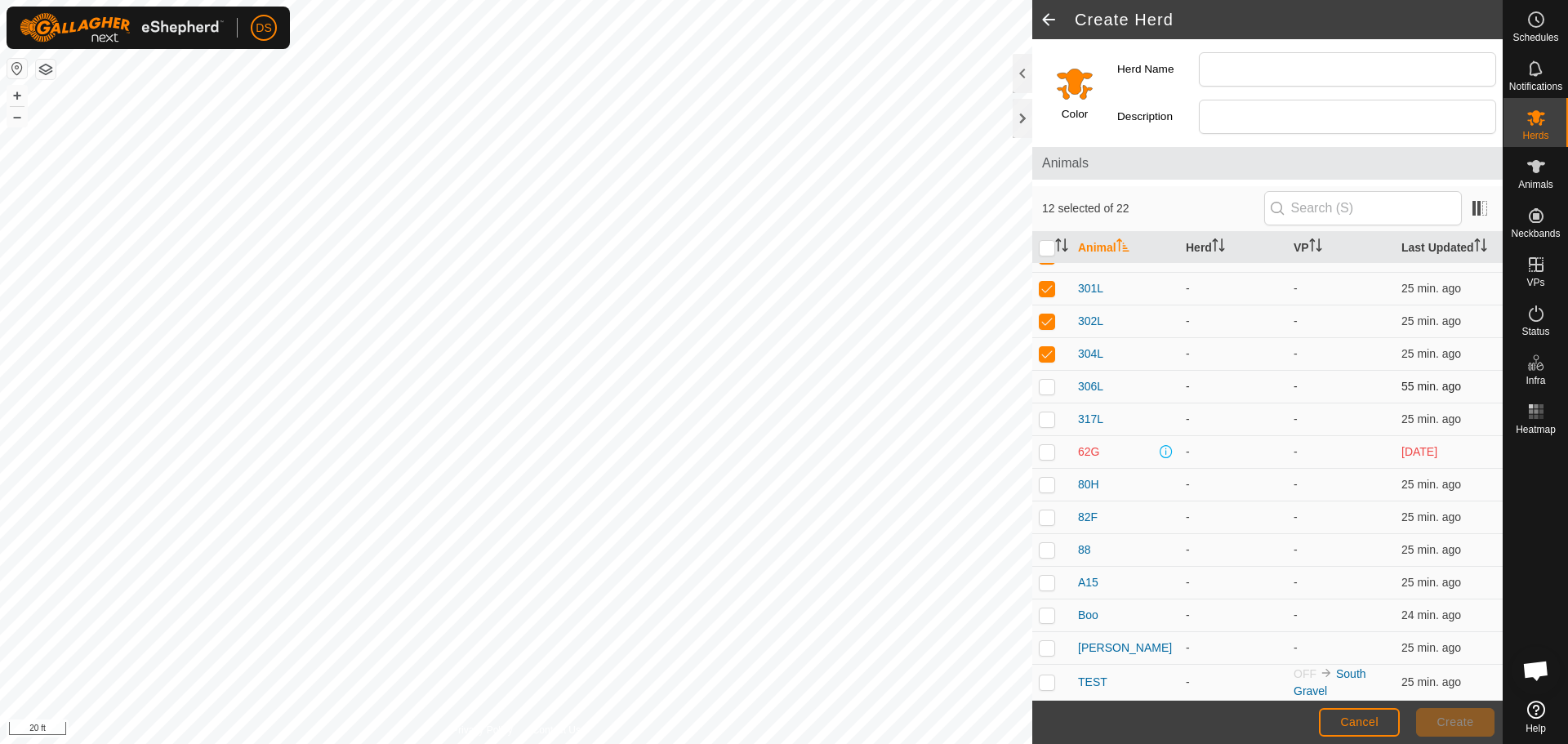
checkbox input "true"
drag, startPoint x: 1047, startPoint y: 419, endPoint x: 1035, endPoint y: 425, distance: 13.4
click at [1046, 419] on p-checkbox at bounding box center [1046, 419] width 16 height 13
checkbox input "true"
click at [1048, 492] on td at bounding box center [1051, 485] width 39 height 32
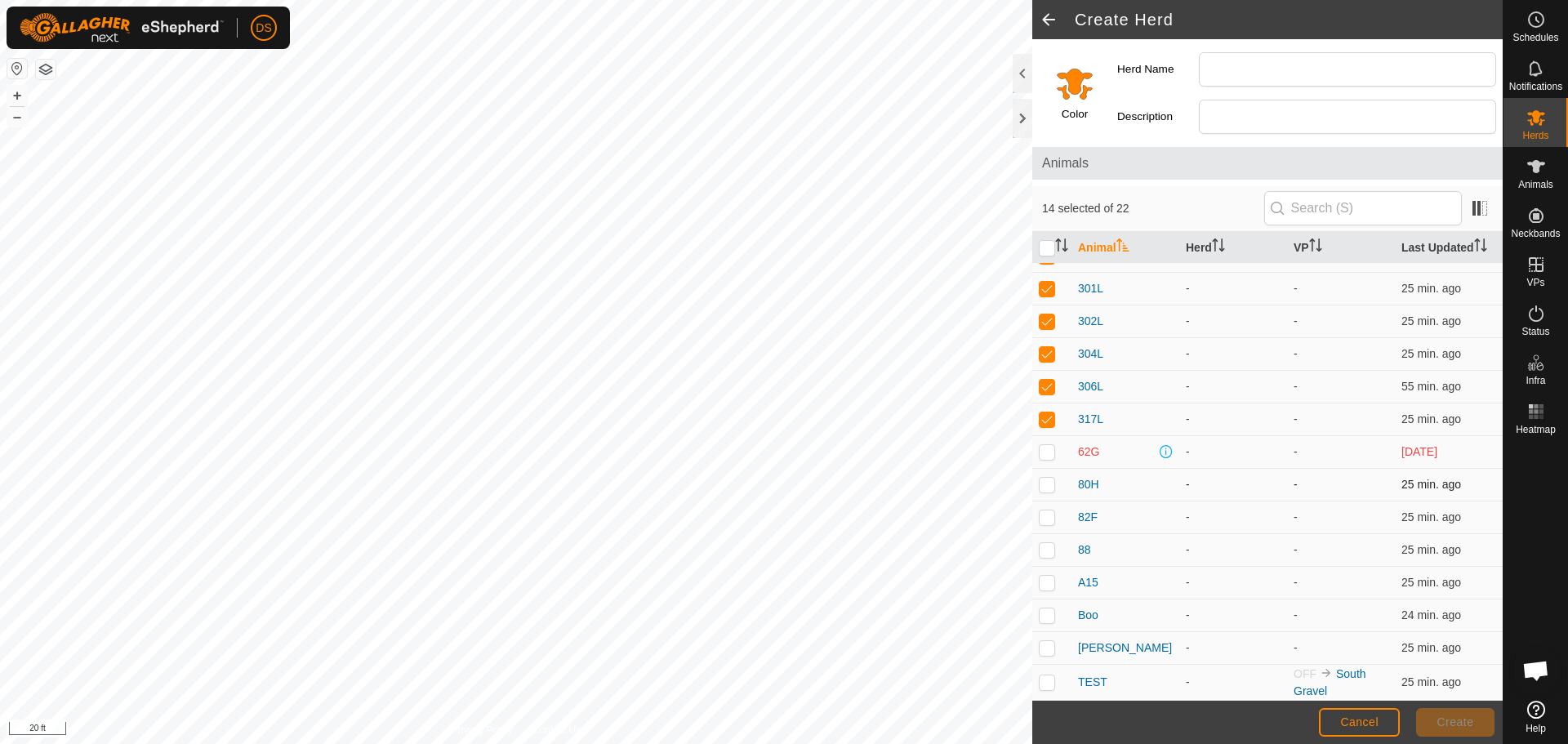
checkbox input "true"
click at [1045, 517] on p-checkbox at bounding box center [1046, 517] width 16 height 13
checkbox input "true"
click at [1048, 553] on p-checkbox at bounding box center [1046, 549] width 16 height 13
checkbox input "true"
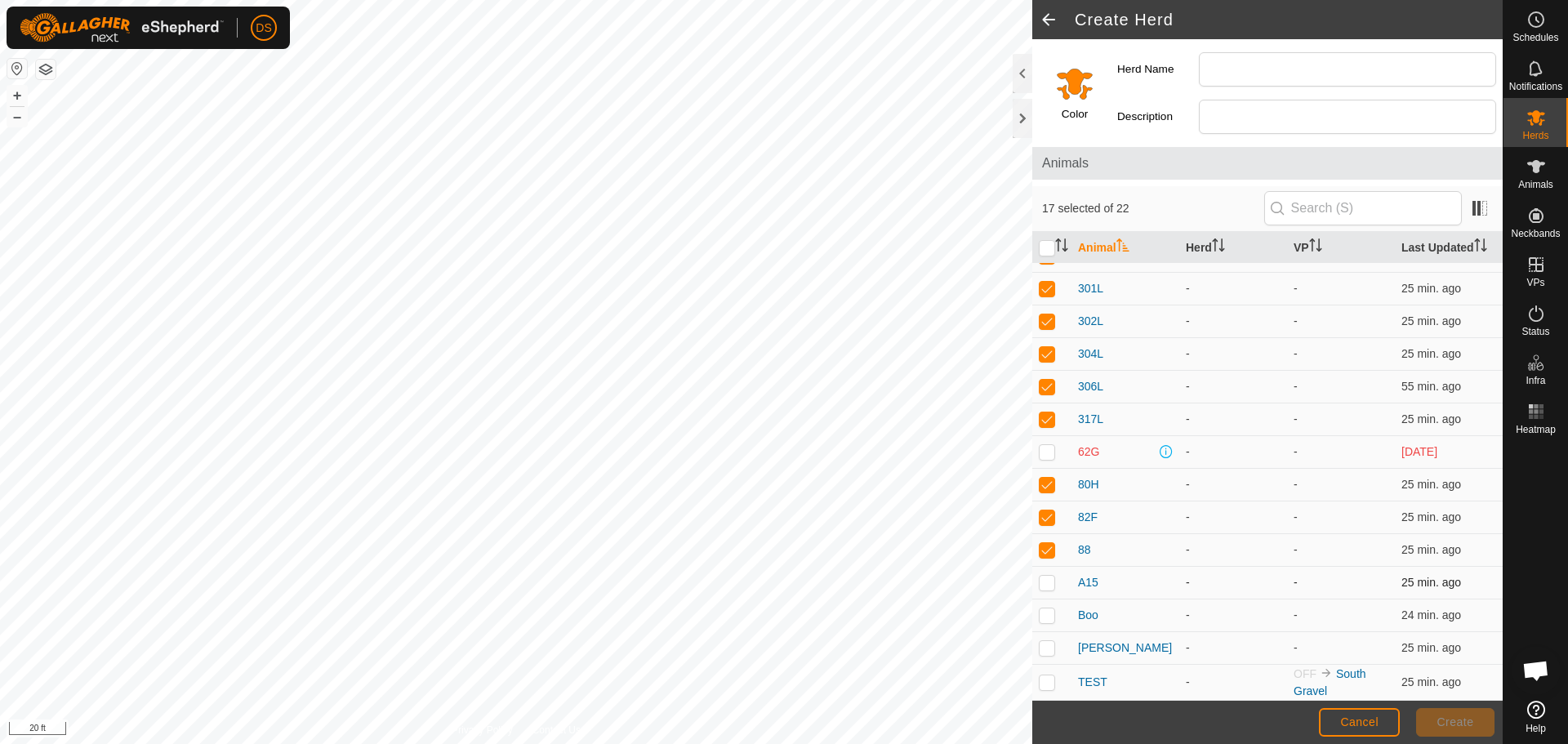
click at [1047, 586] on p-checkbox at bounding box center [1046, 583] width 16 height 13
checkbox input "true"
drag, startPoint x: 1047, startPoint y: 618, endPoint x: 1047, endPoint y: 632, distance: 14.0
click at [1045, 618] on p-checkbox at bounding box center [1046, 615] width 16 height 13
checkbox input "true"
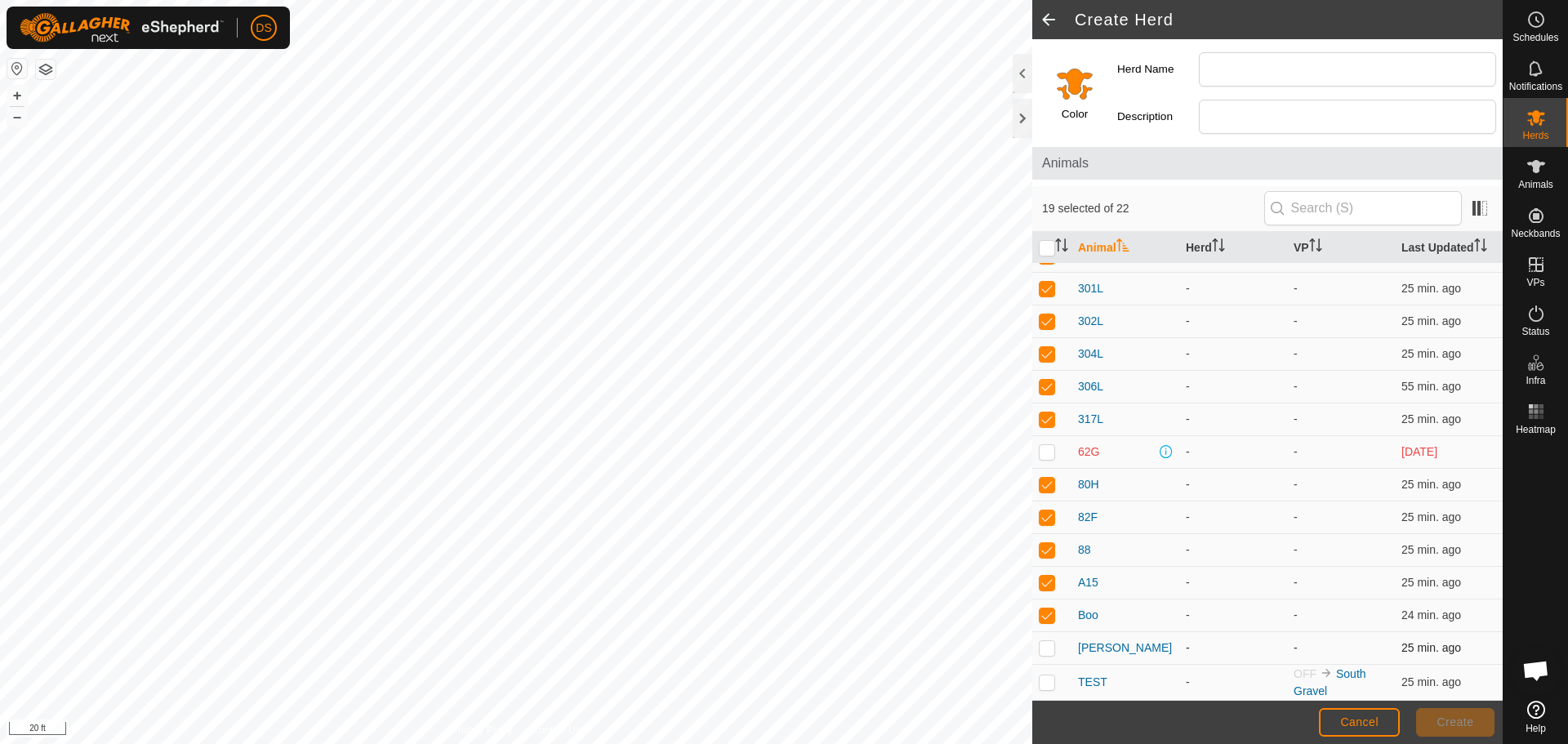
drag, startPoint x: 1048, startPoint y: 647, endPoint x: 1046, endPoint y: 631, distance: 16.1
click at [1047, 646] on p-checkbox at bounding box center [1046, 648] width 16 height 13
checkbox input "true"
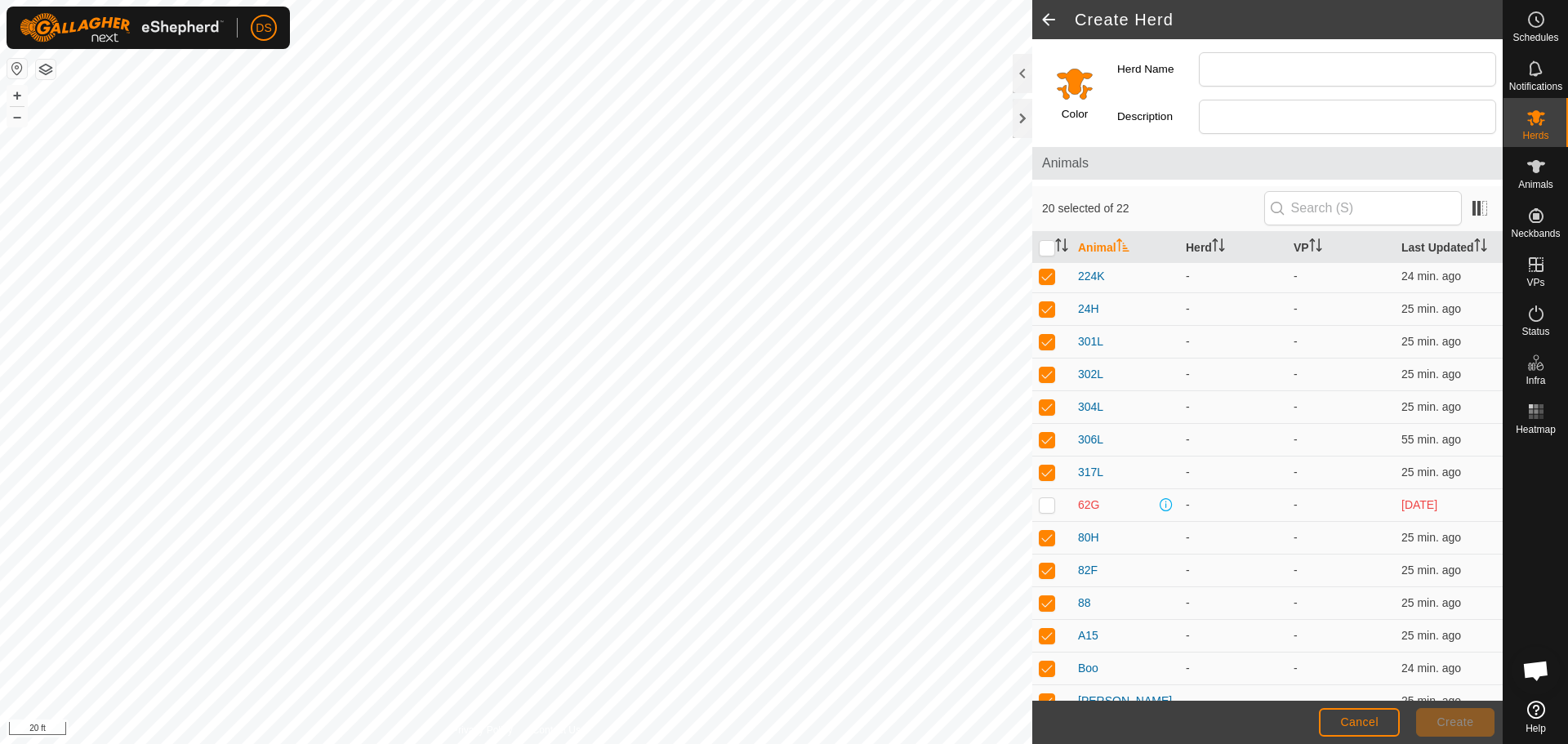
scroll to position [203, 0]
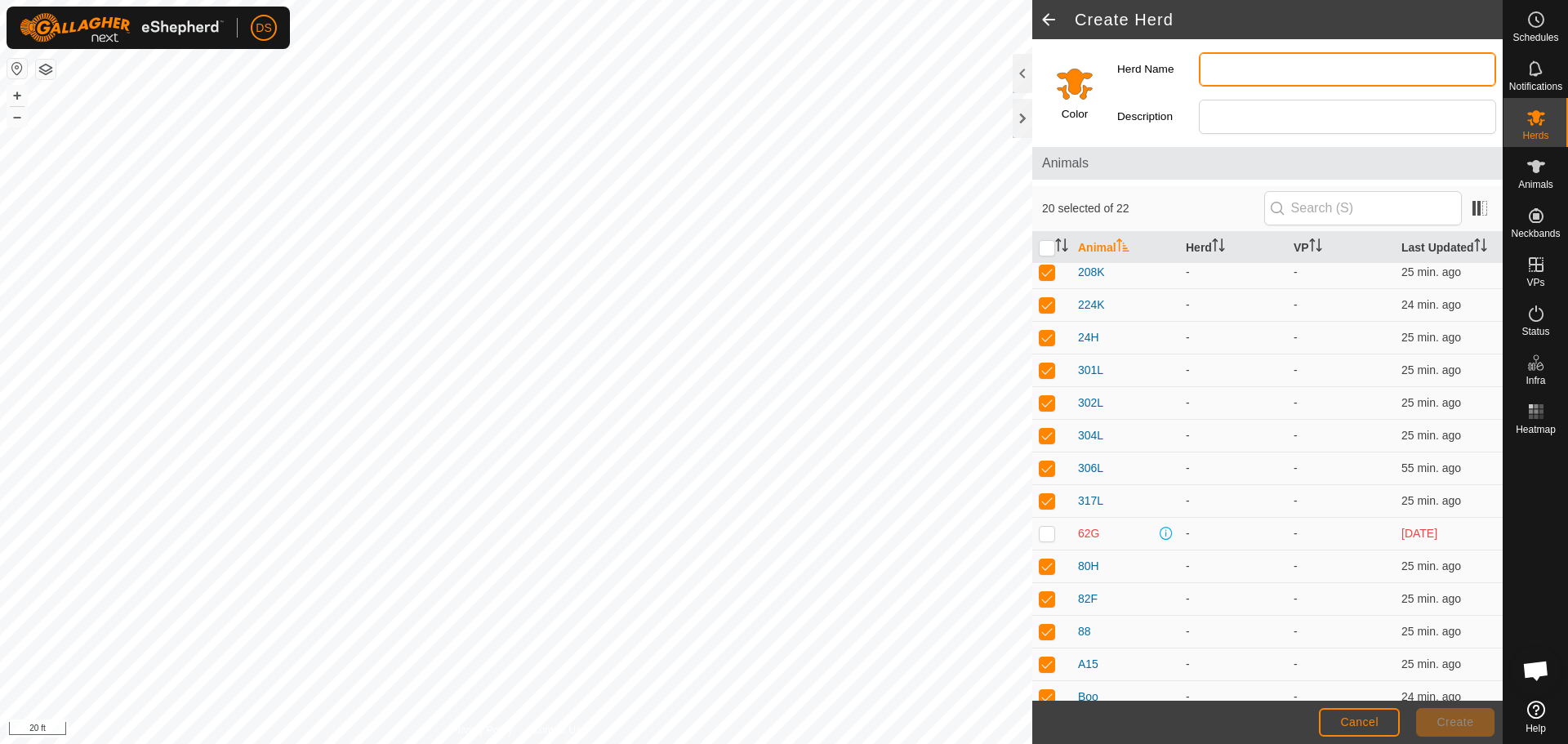
click at [1247, 60] on input "Herd Name" at bounding box center [1348, 70] width 298 height 34
type input "Cow Group 1"
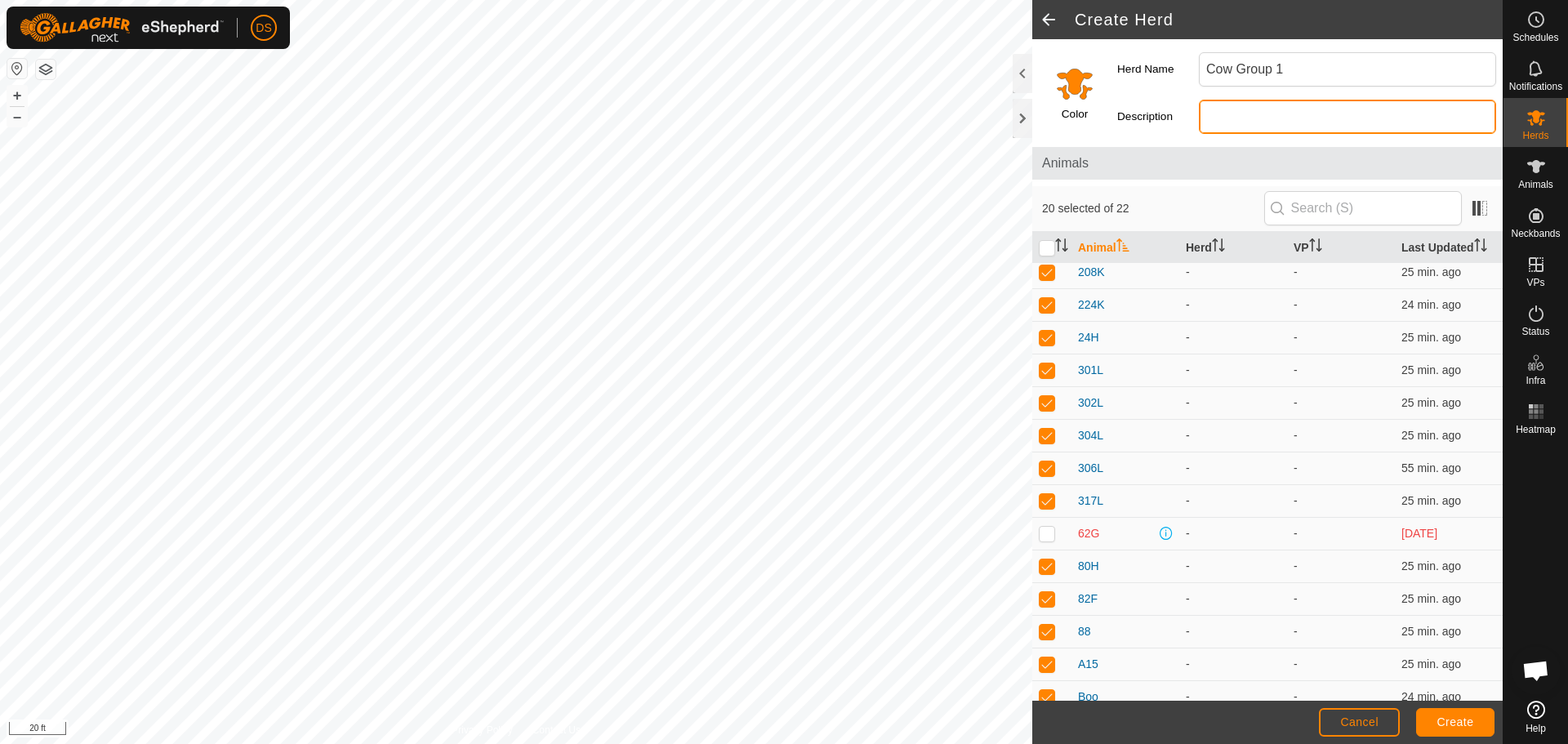
click at [1259, 110] on input "Description" at bounding box center [1348, 116] width 298 height 34
type input "J"
type input "Winter Calvers x21"
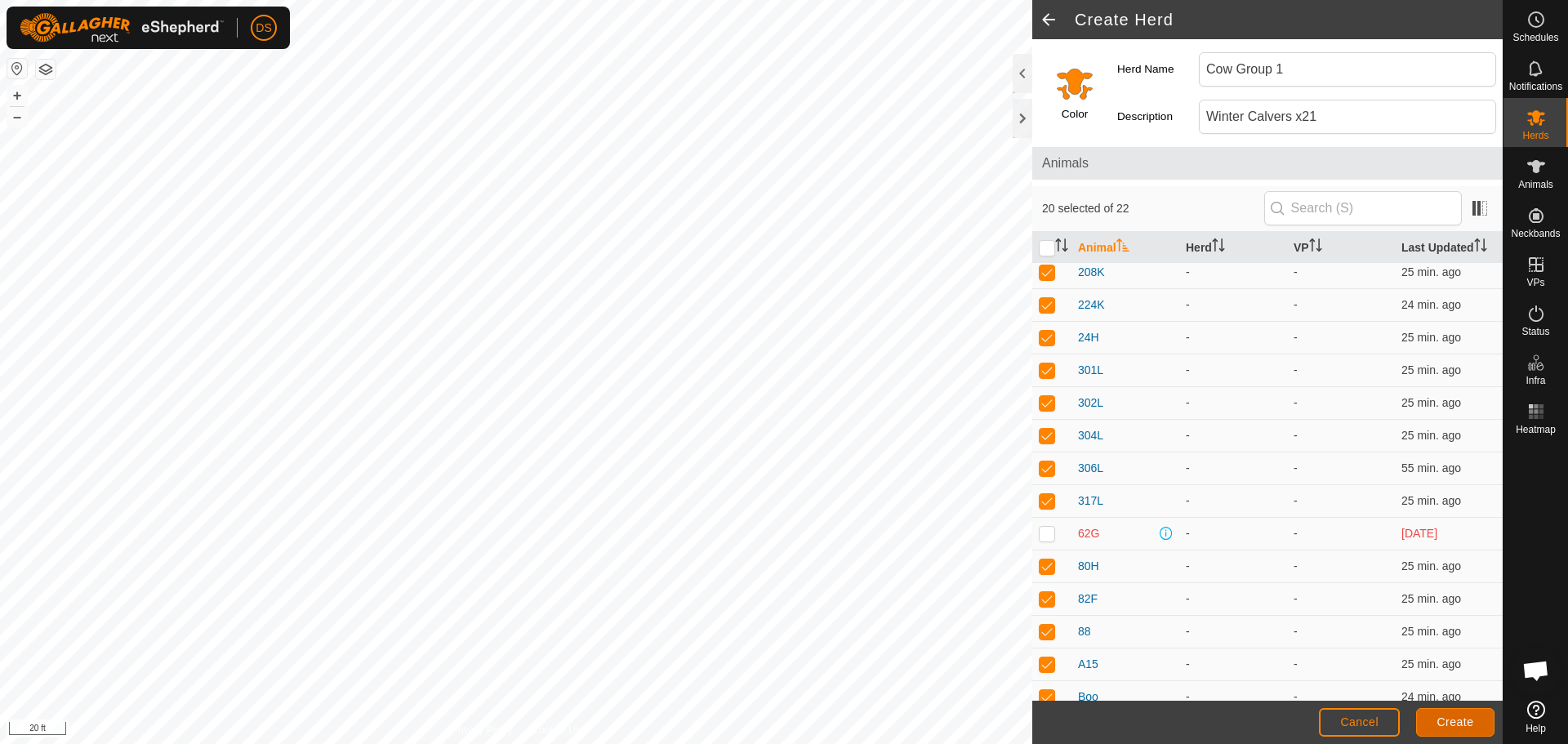
click at [1435, 712] on button "Create" at bounding box center [1455, 722] width 78 height 29
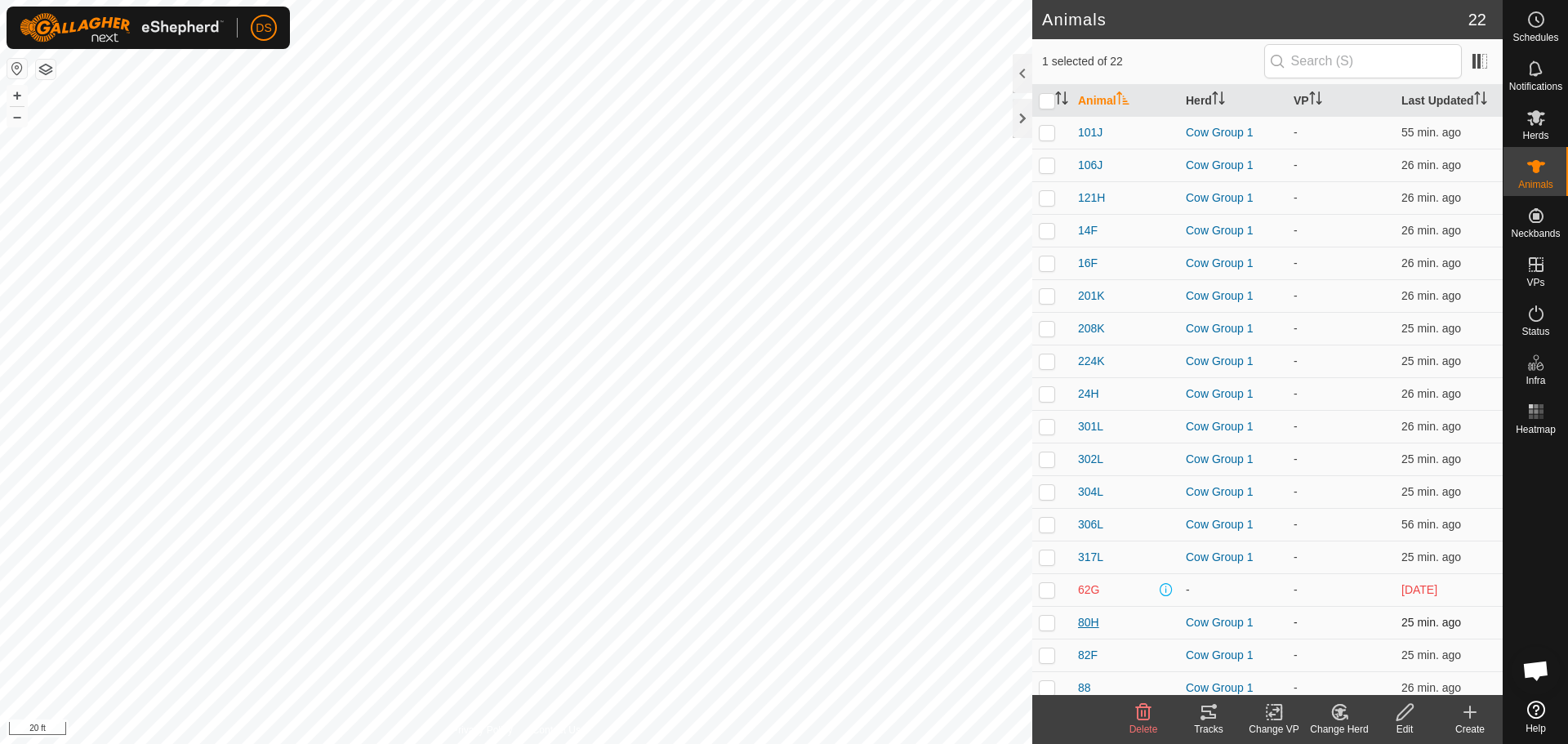
scroll to position [140, 0]
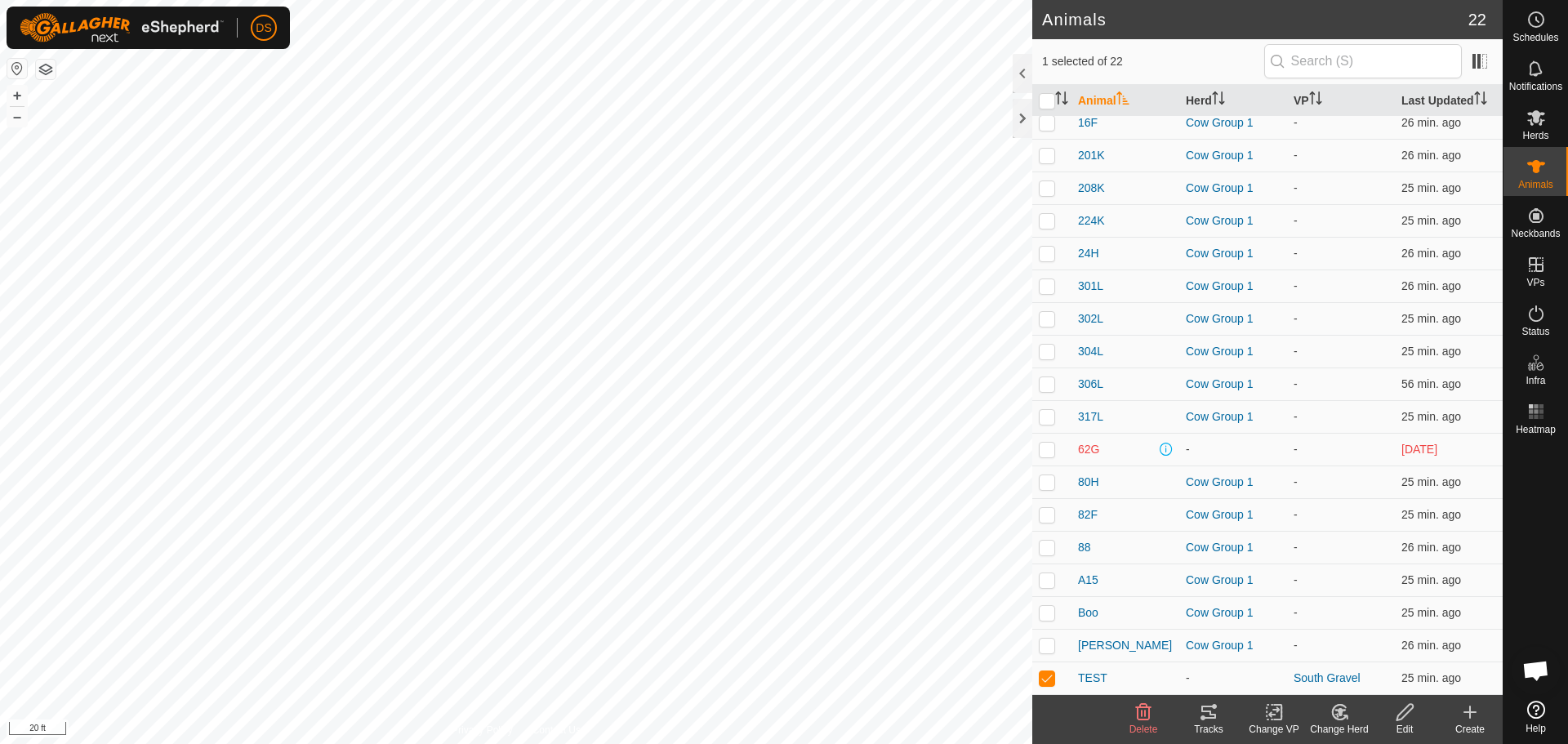
click at [1339, 709] on icon at bounding box center [1340, 712] width 11 height 9
click at [1372, 642] on link "Choose Herd..." at bounding box center [1389, 642] width 162 height 32
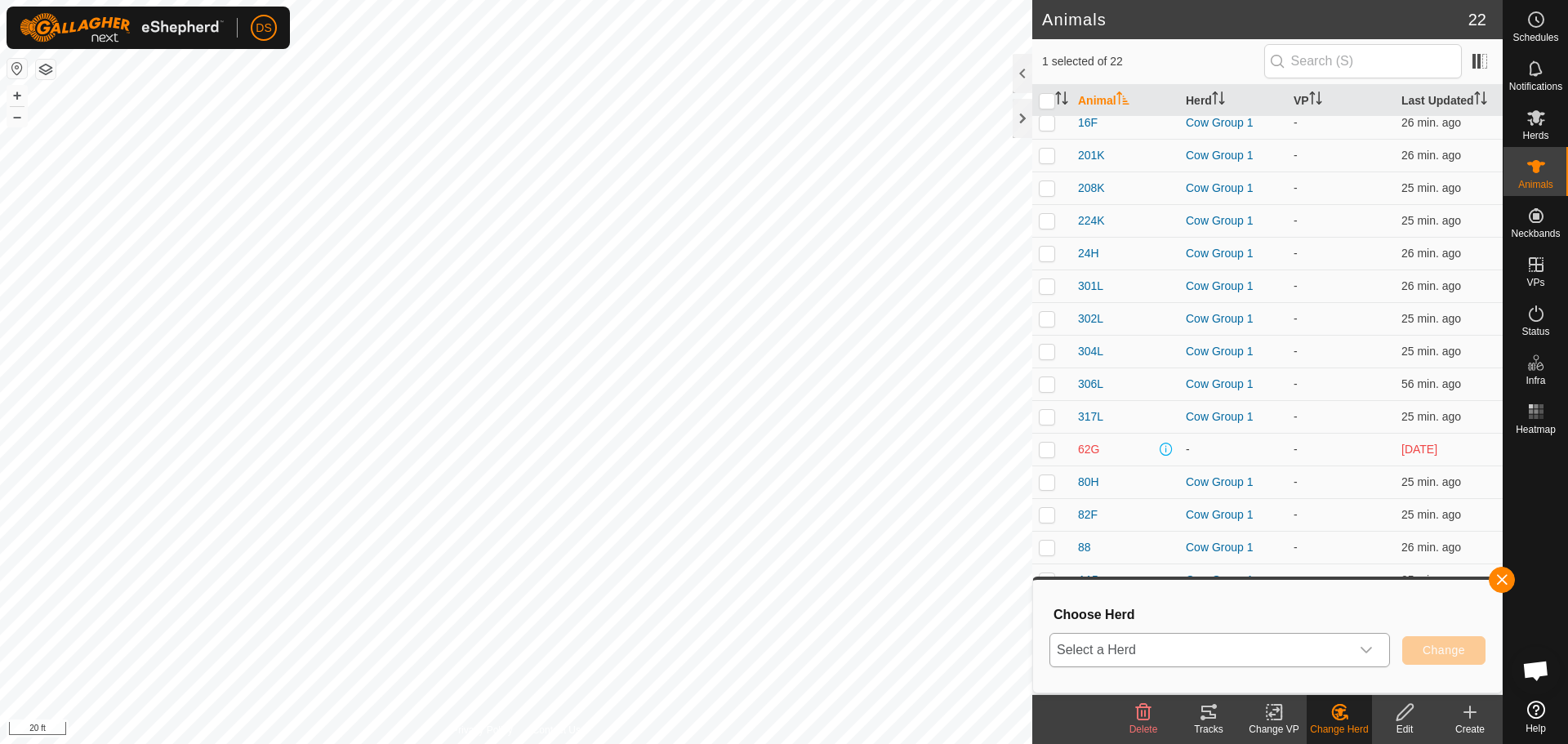
click at [1373, 646] on div "dropdown trigger" at bounding box center [1366, 650] width 32 height 32
click at [1267, 664] on span "Select a Herd" at bounding box center [1200, 650] width 299 height 32
click at [1501, 571] on button "button" at bounding box center [1501, 579] width 26 height 26
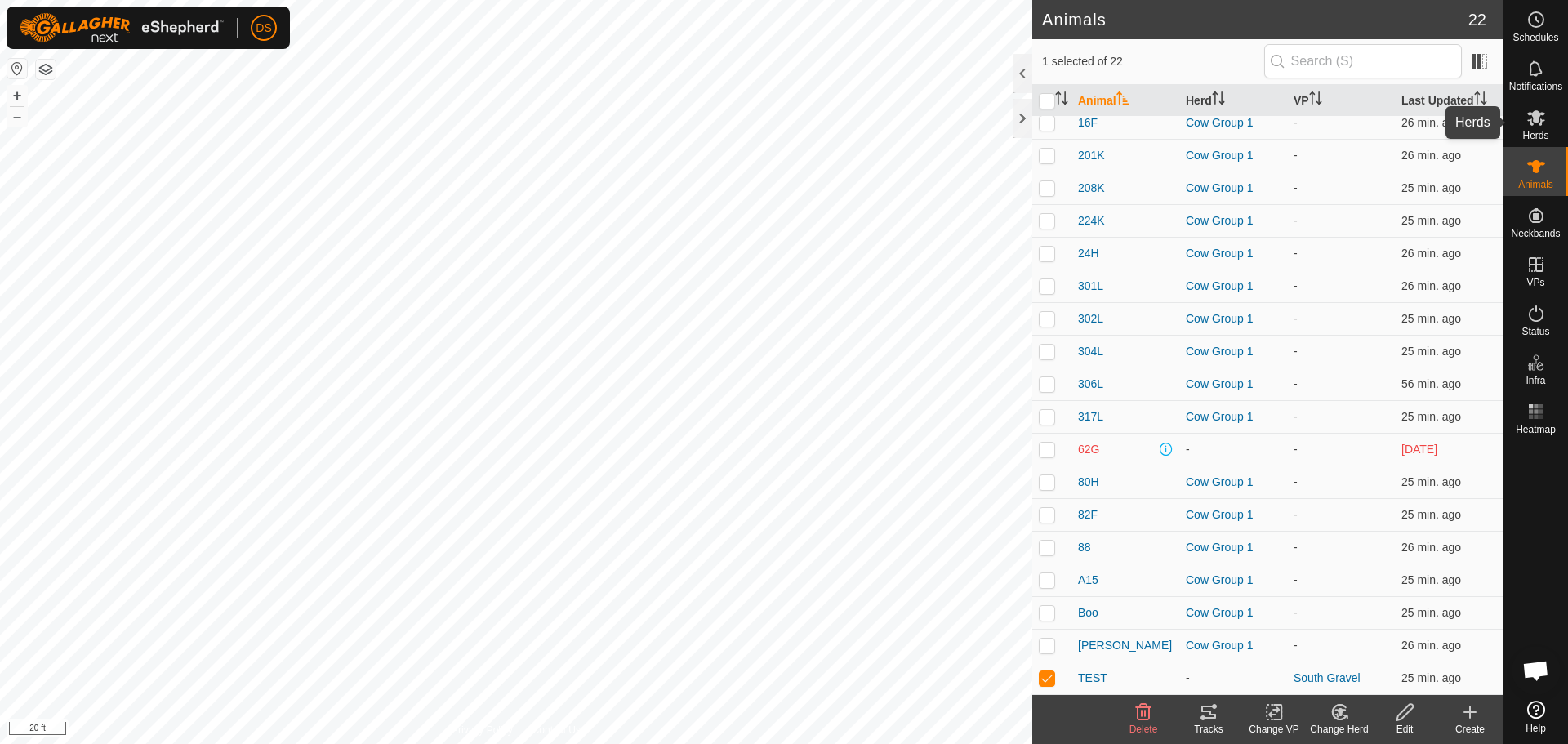
click at [1551, 120] on div "Herds" at bounding box center [1536, 122] width 65 height 49
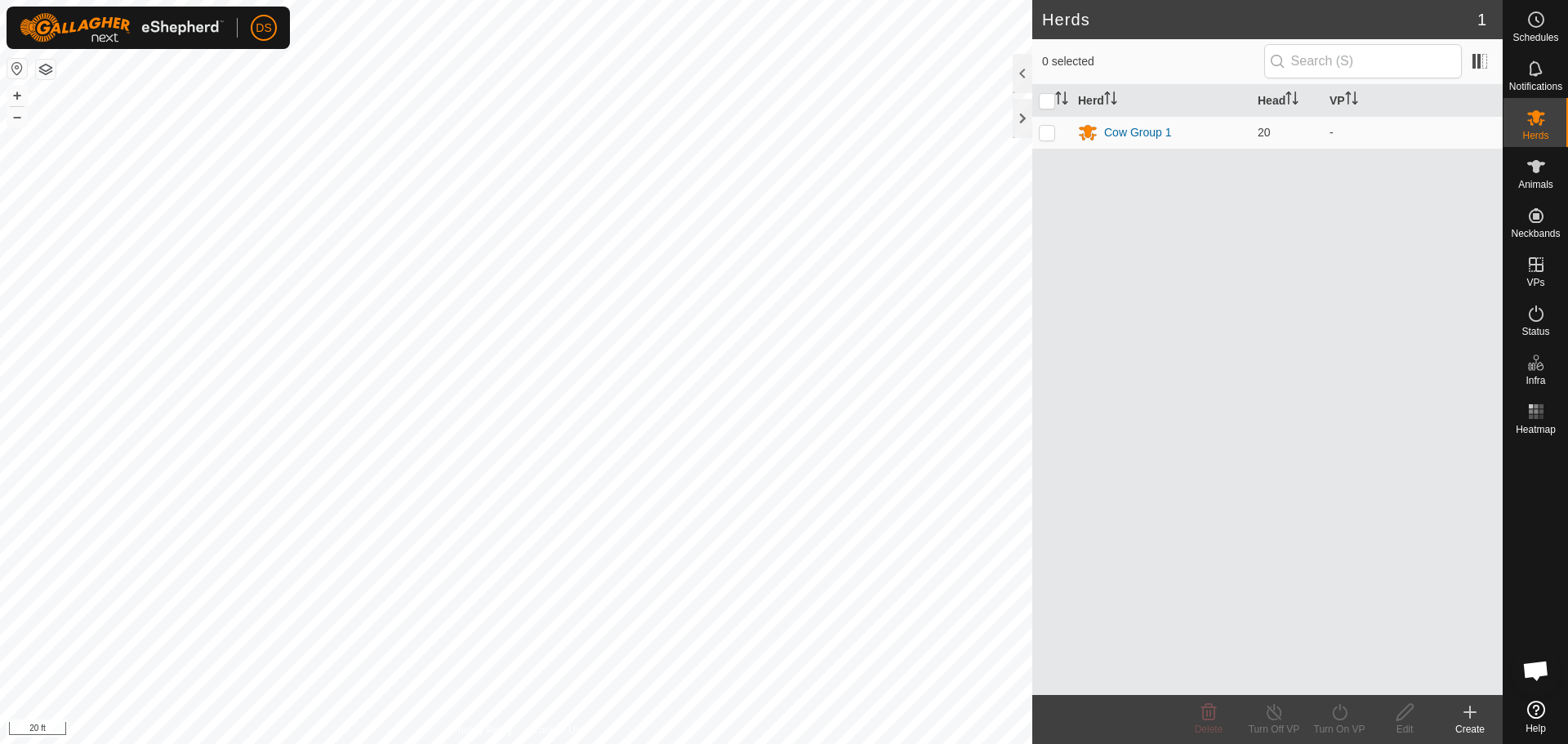
click at [1476, 706] on icon at bounding box center [1470, 712] width 20 height 20
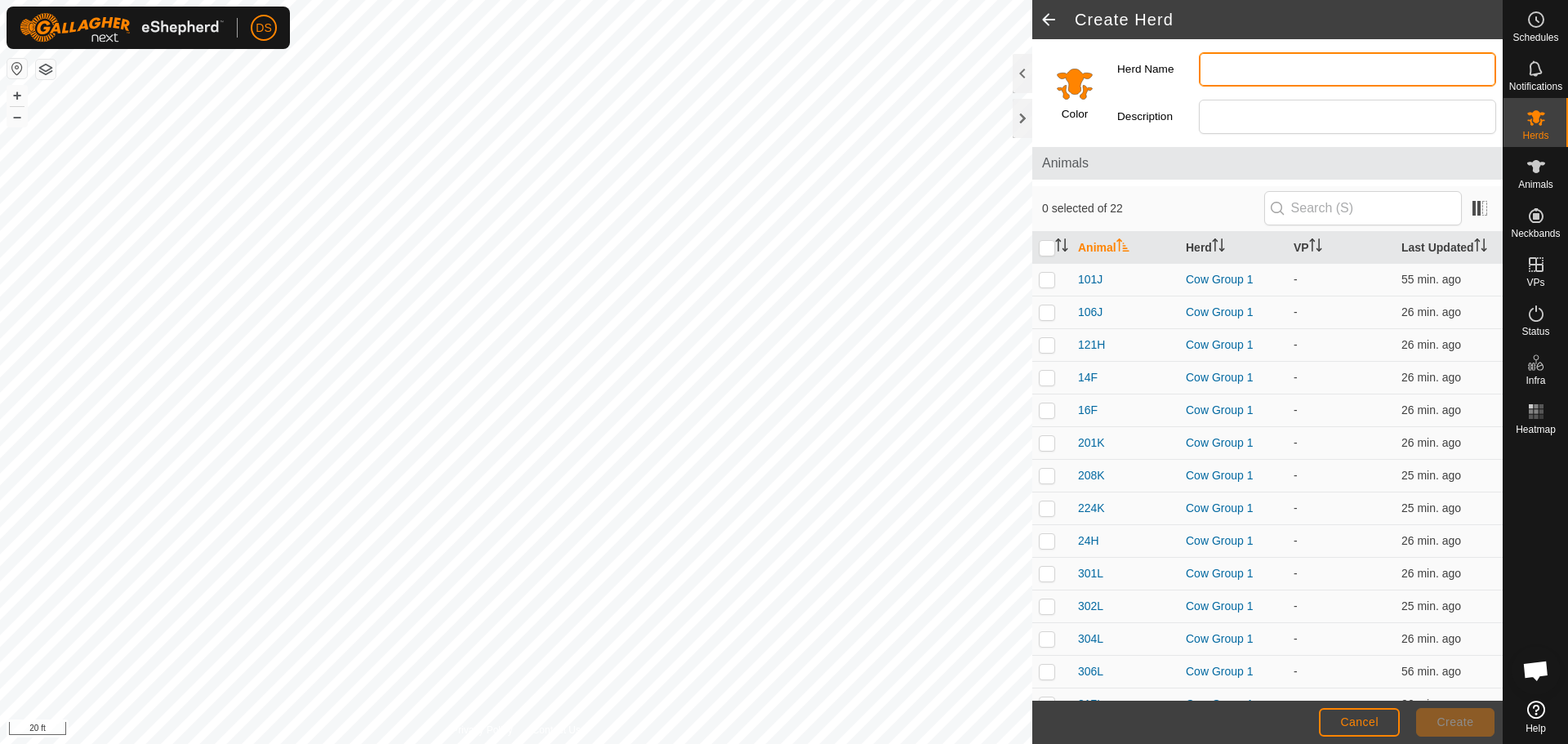
click at [1256, 67] on input "Herd Name" at bounding box center [1348, 70] width 298 height 34
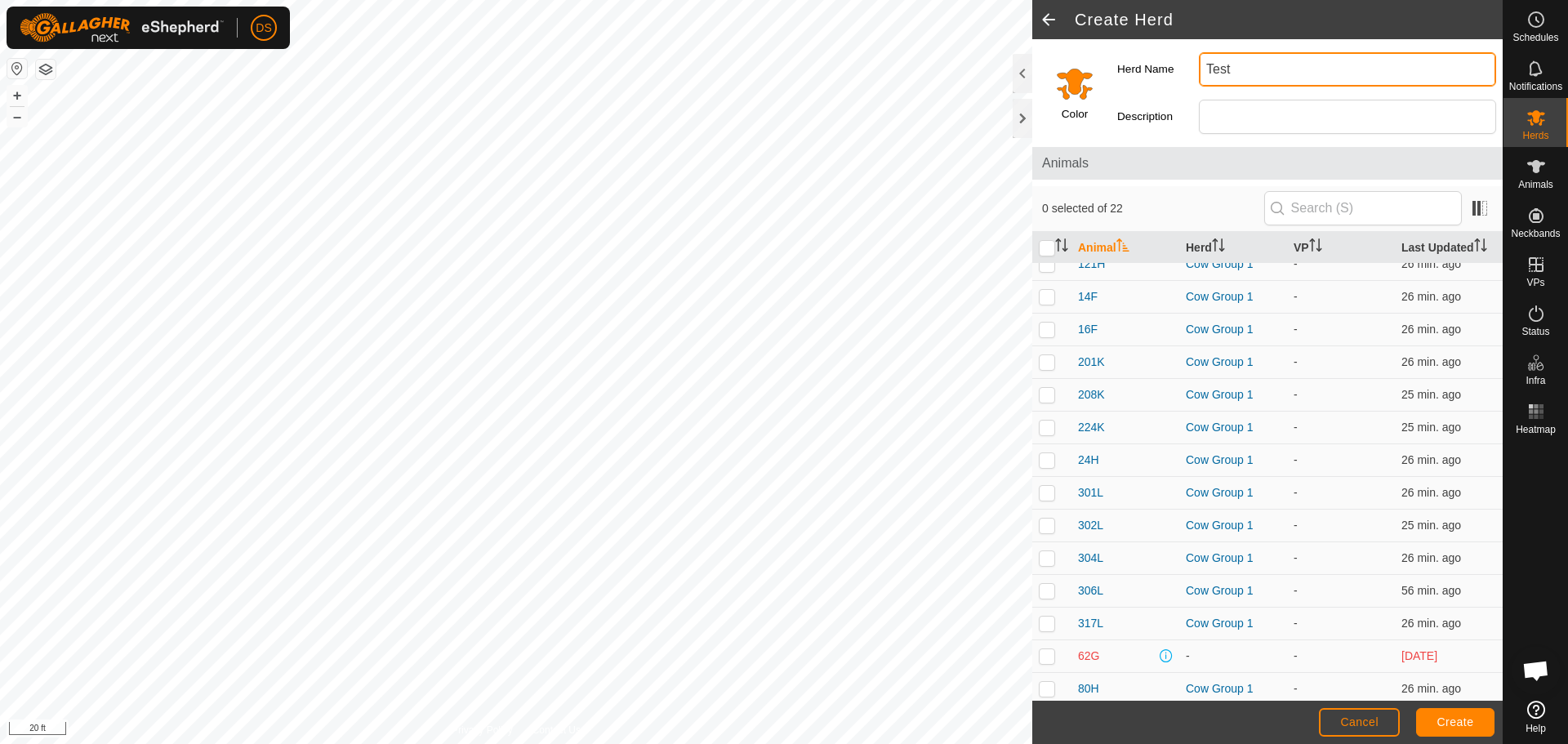
scroll to position [281, 0]
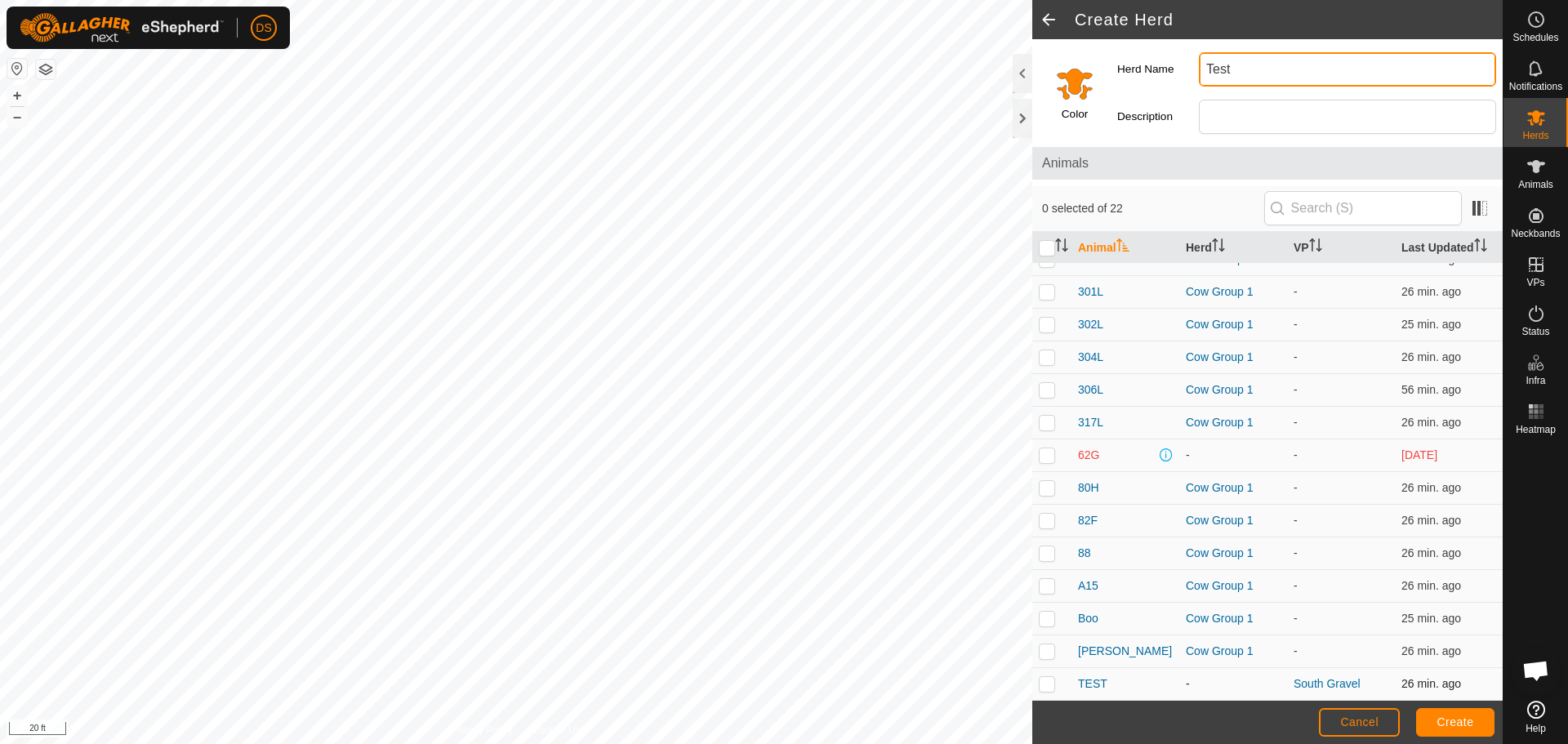
type input "Test"
drag, startPoint x: 1045, startPoint y: 679, endPoint x: 1077, endPoint y: 689, distance: 33.5
click at [1045, 680] on p-checkbox at bounding box center [1046, 684] width 16 height 13
checkbox input "true"
click at [1445, 723] on span "Create" at bounding box center [1455, 722] width 37 height 13
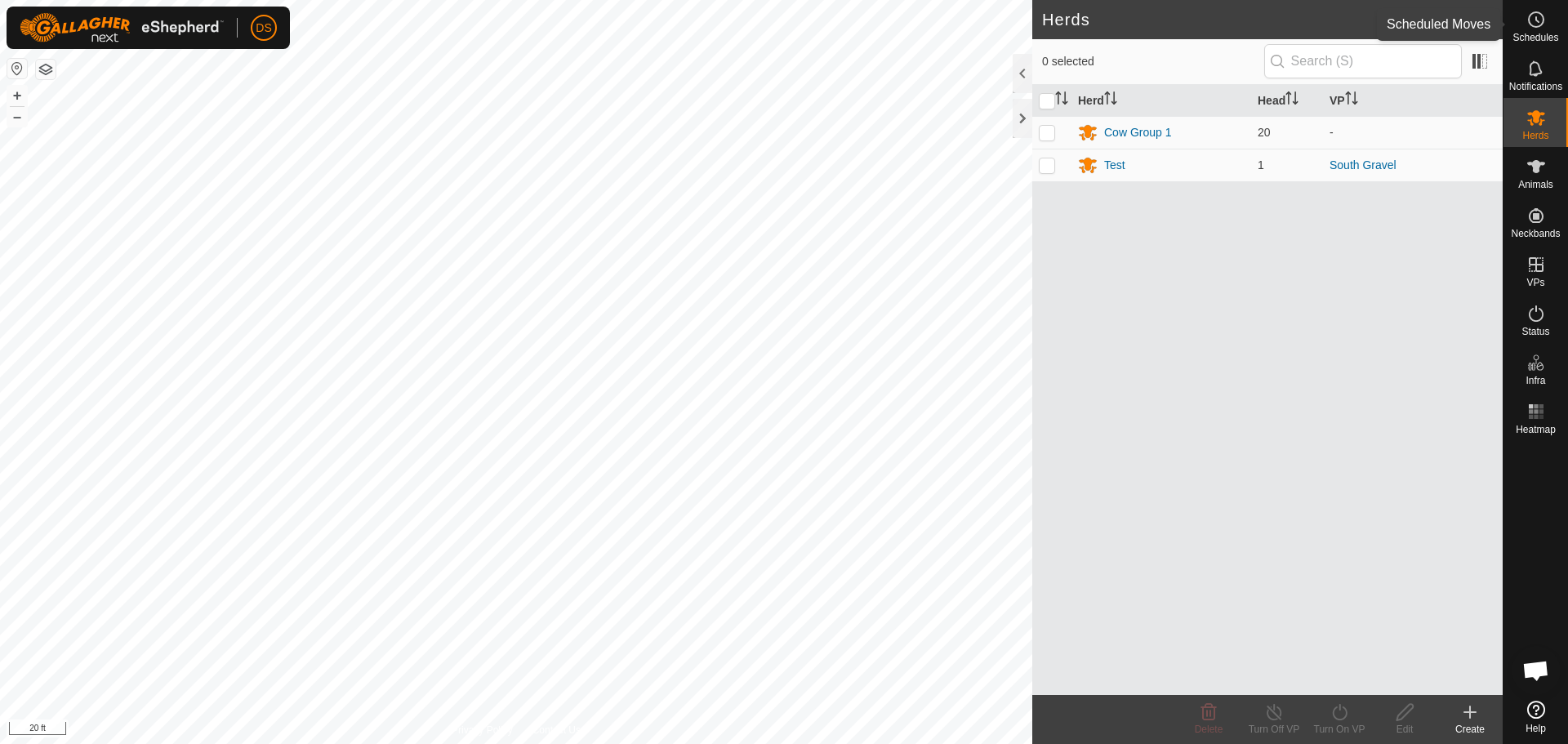
click at [1529, 27] on icon at bounding box center [1536, 19] width 20 height 20
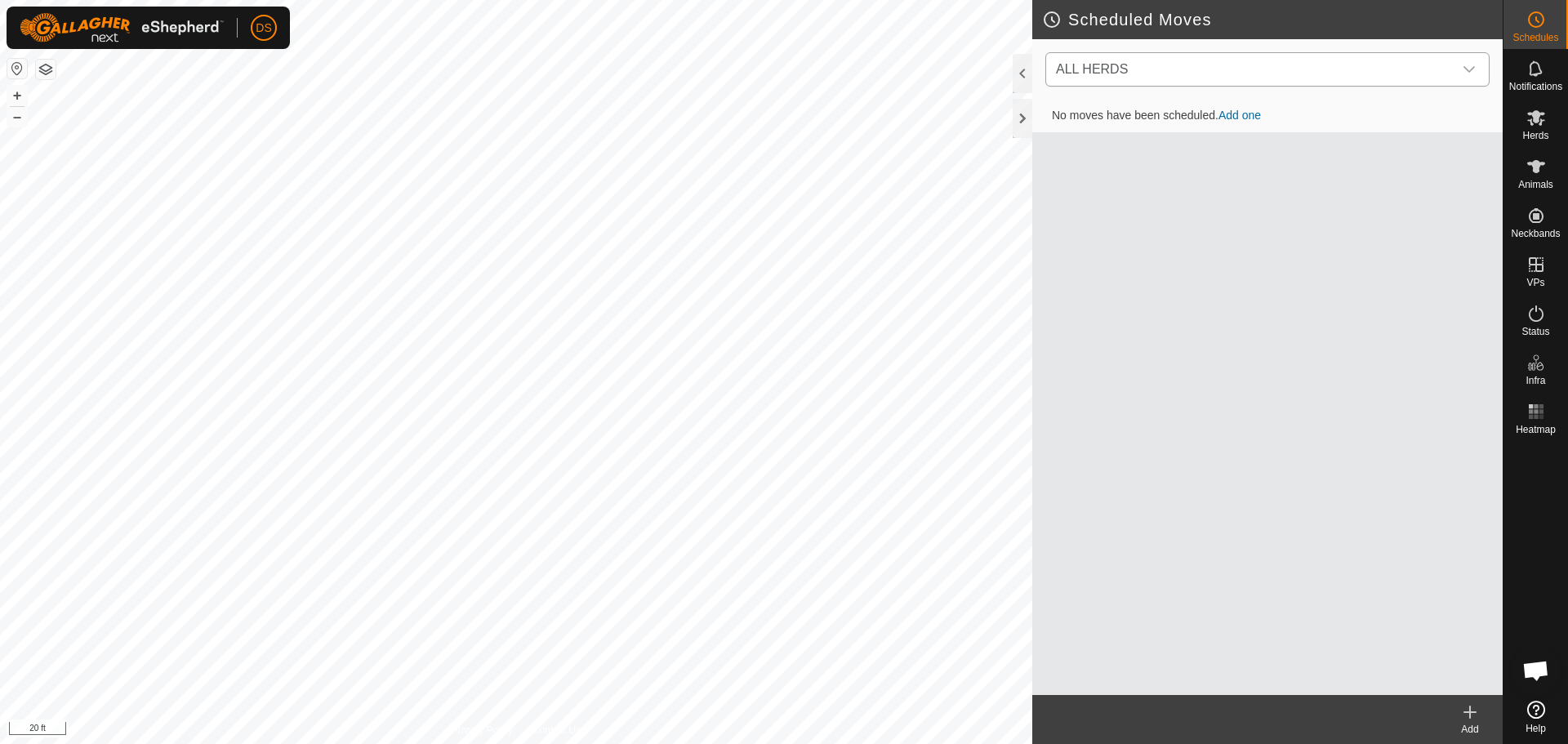
click at [1172, 77] on span "ALL HERDS" at bounding box center [1250, 70] width 403 height 32
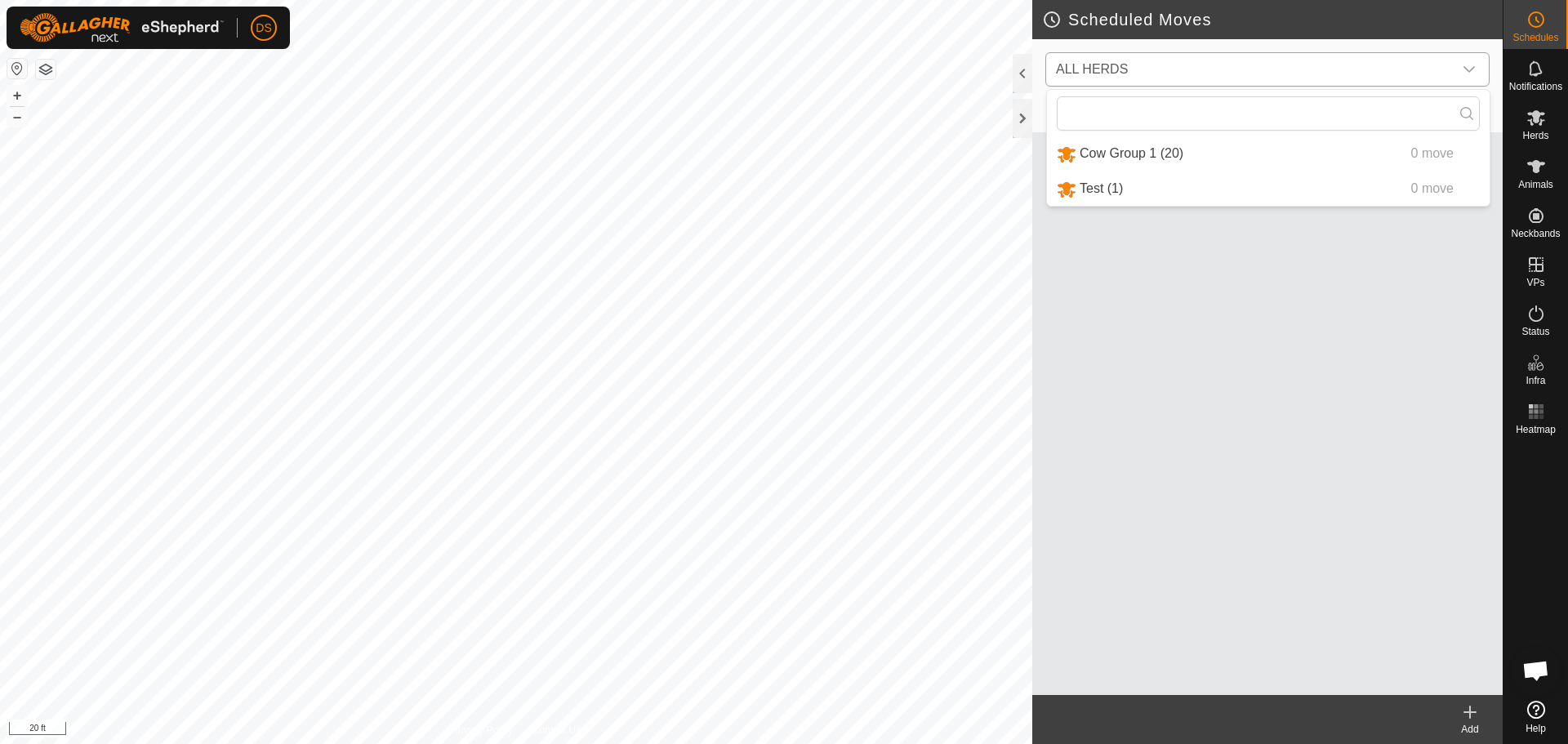
click at [1125, 149] on span "Cow Group 1 (20)" at bounding box center [1131, 153] width 104 height 14
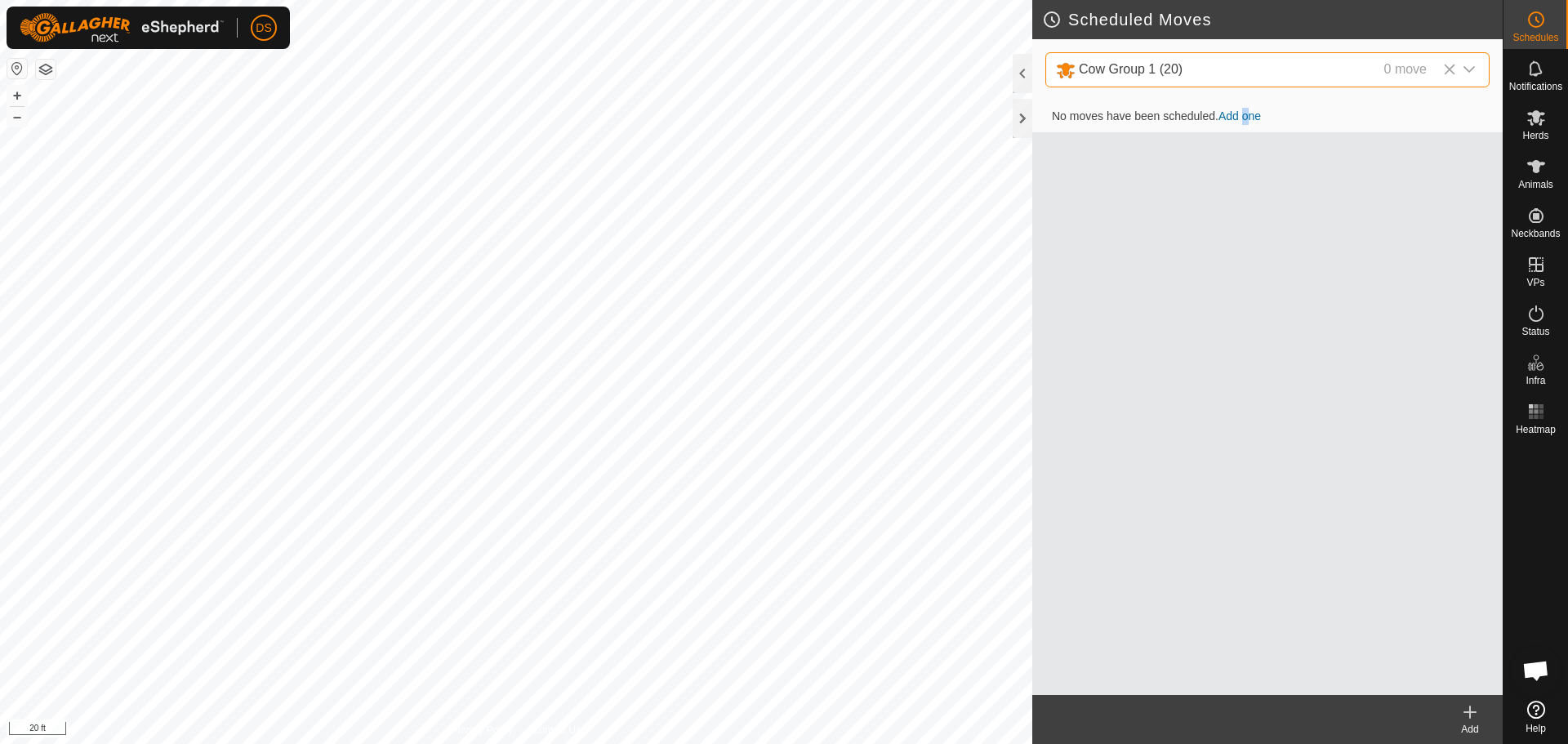
click at [1248, 103] on td "No moves have been scheduled. Add one" at bounding box center [1267, 116] width 470 height 32
click at [1252, 114] on link "Add one" at bounding box center [1239, 116] width 43 height 13
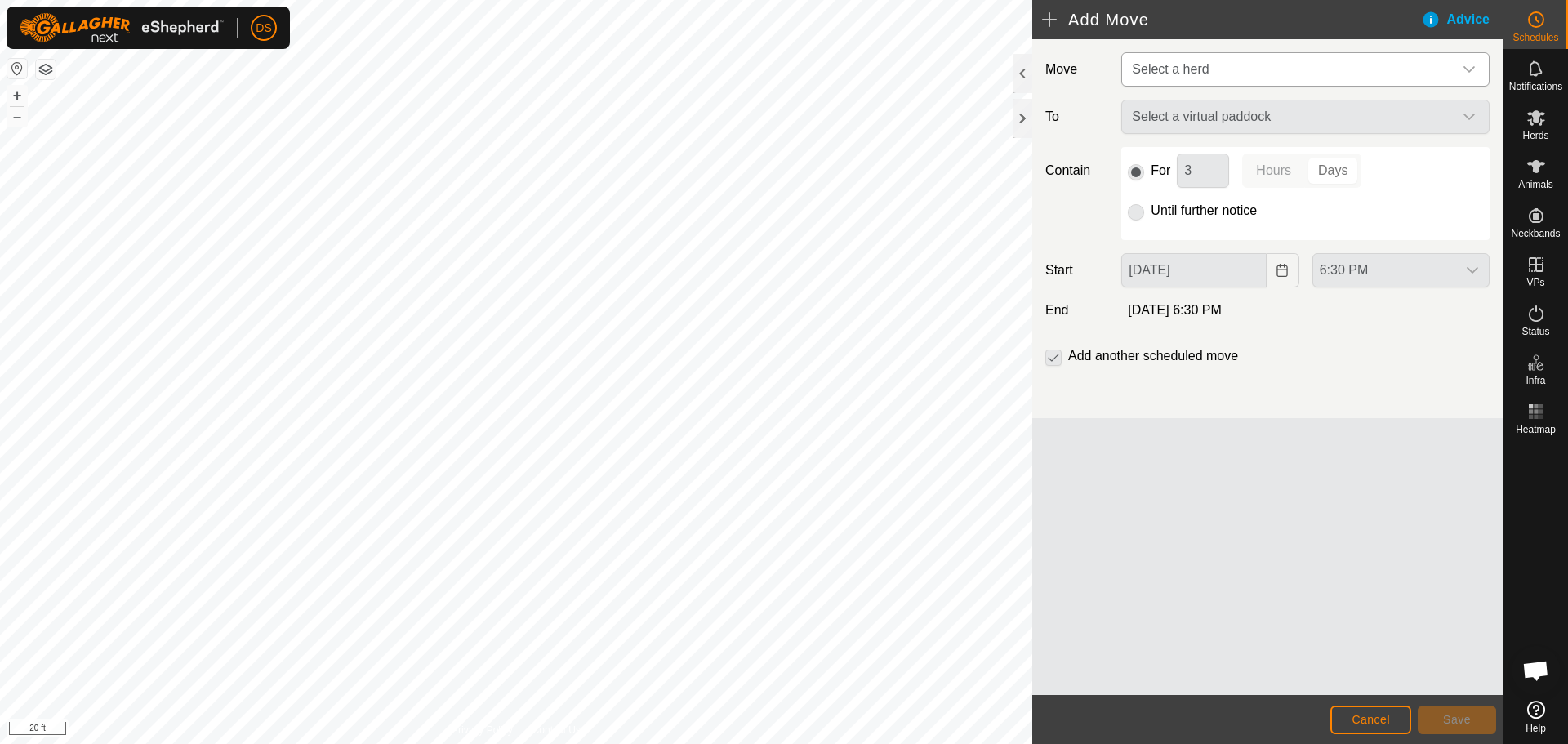
click at [1218, 70] on span "Select a herd" at bounding box center [1289, 70] width 327 height 32
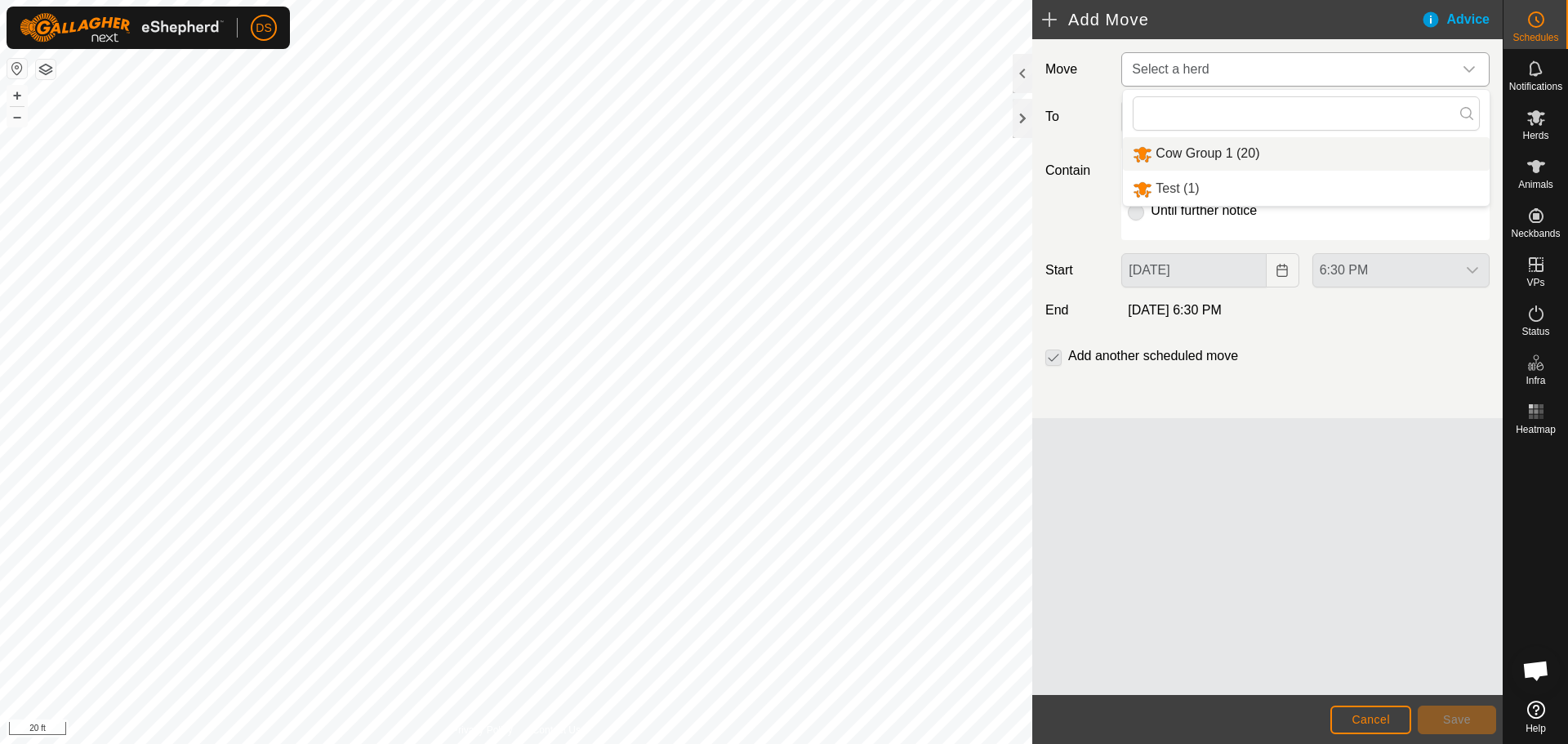
click at [1222, 155] on li "Cow Group 1 (20)" at bounding box center [1306, 154] width 366 height 33
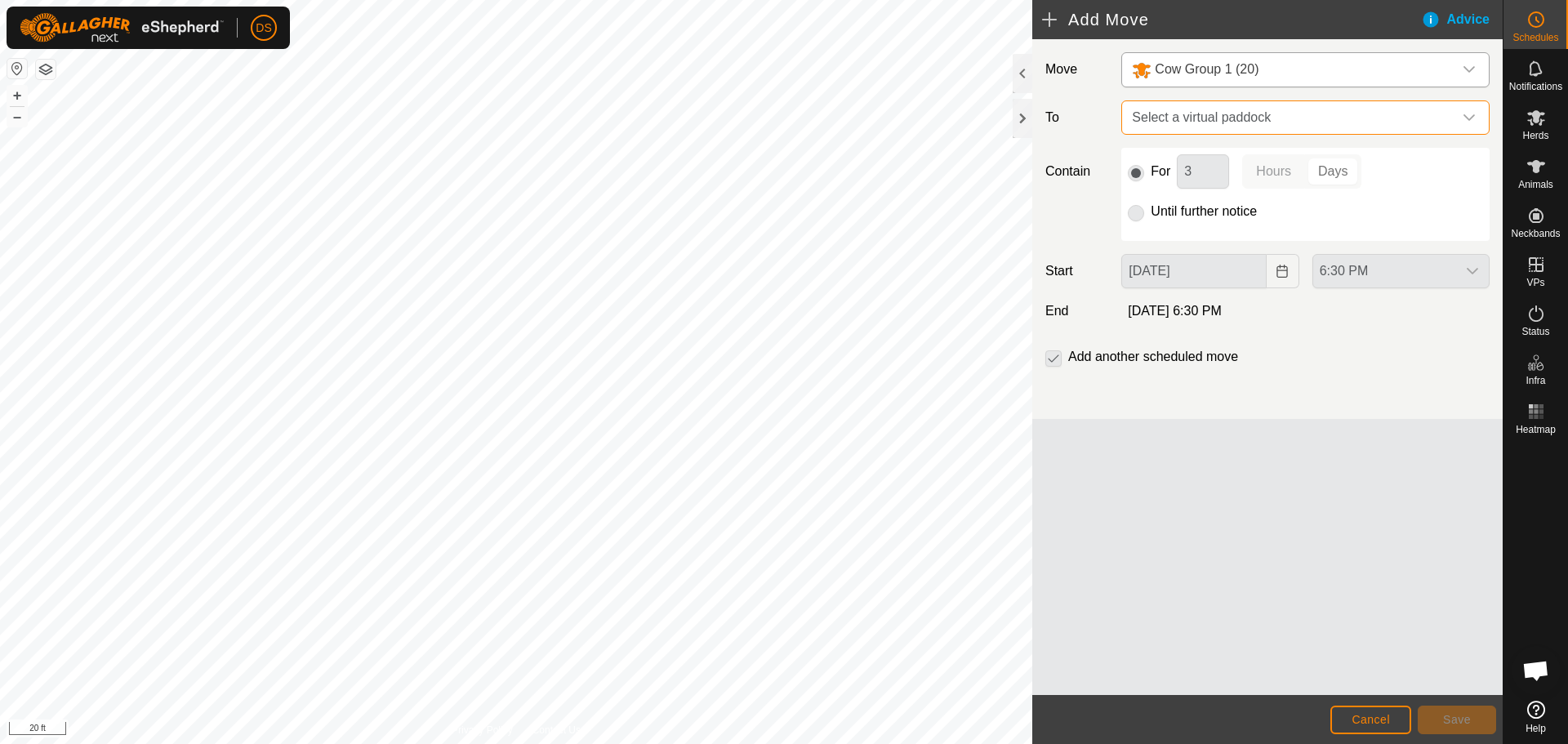
click at [1206, 130] on span "Select a virtual paddock" at bounding box center [1289, 117] width 327 height 32
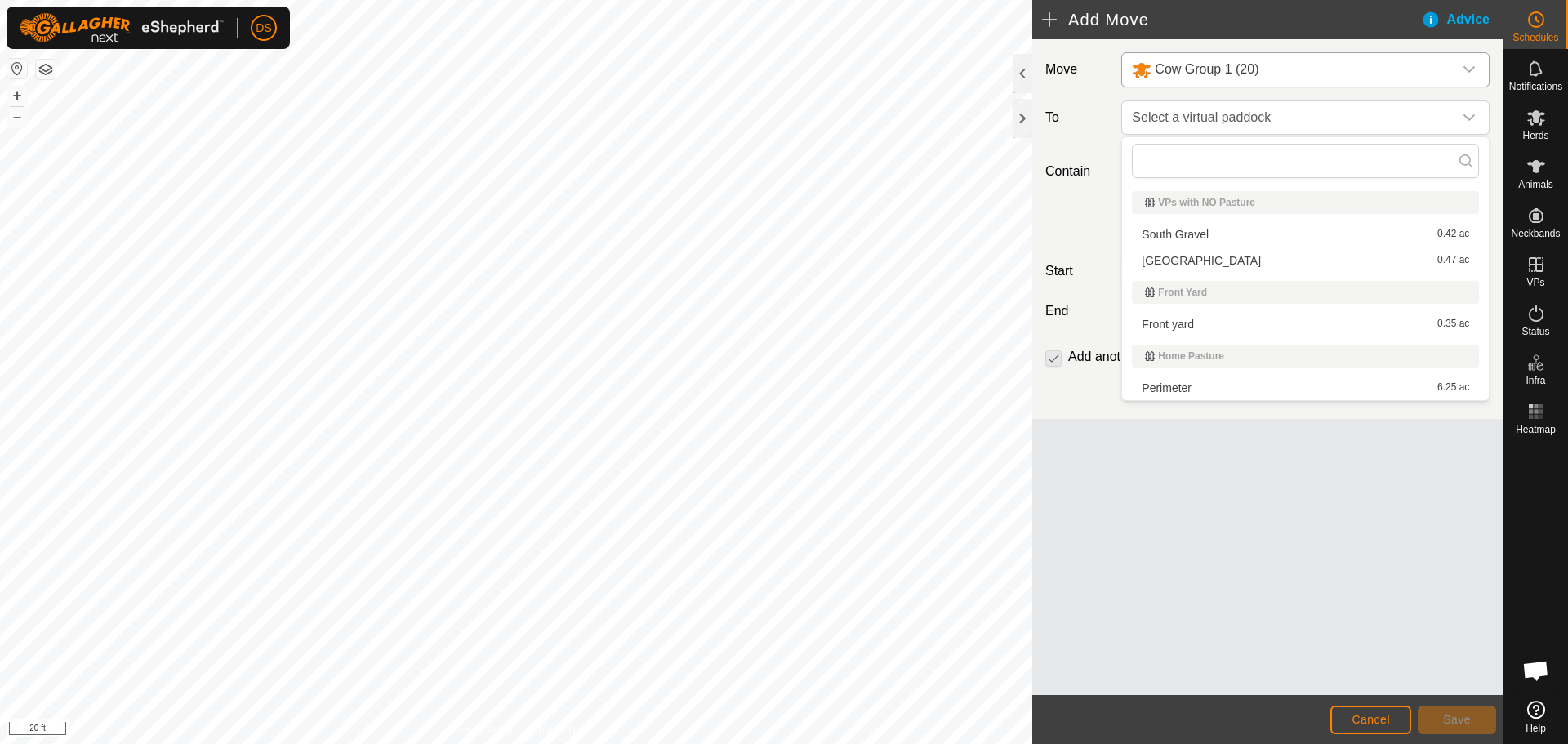
click at [1204, 326] on li "Front yard 0.35 ac" at bounding box center [1306, 324] width 347 height 25
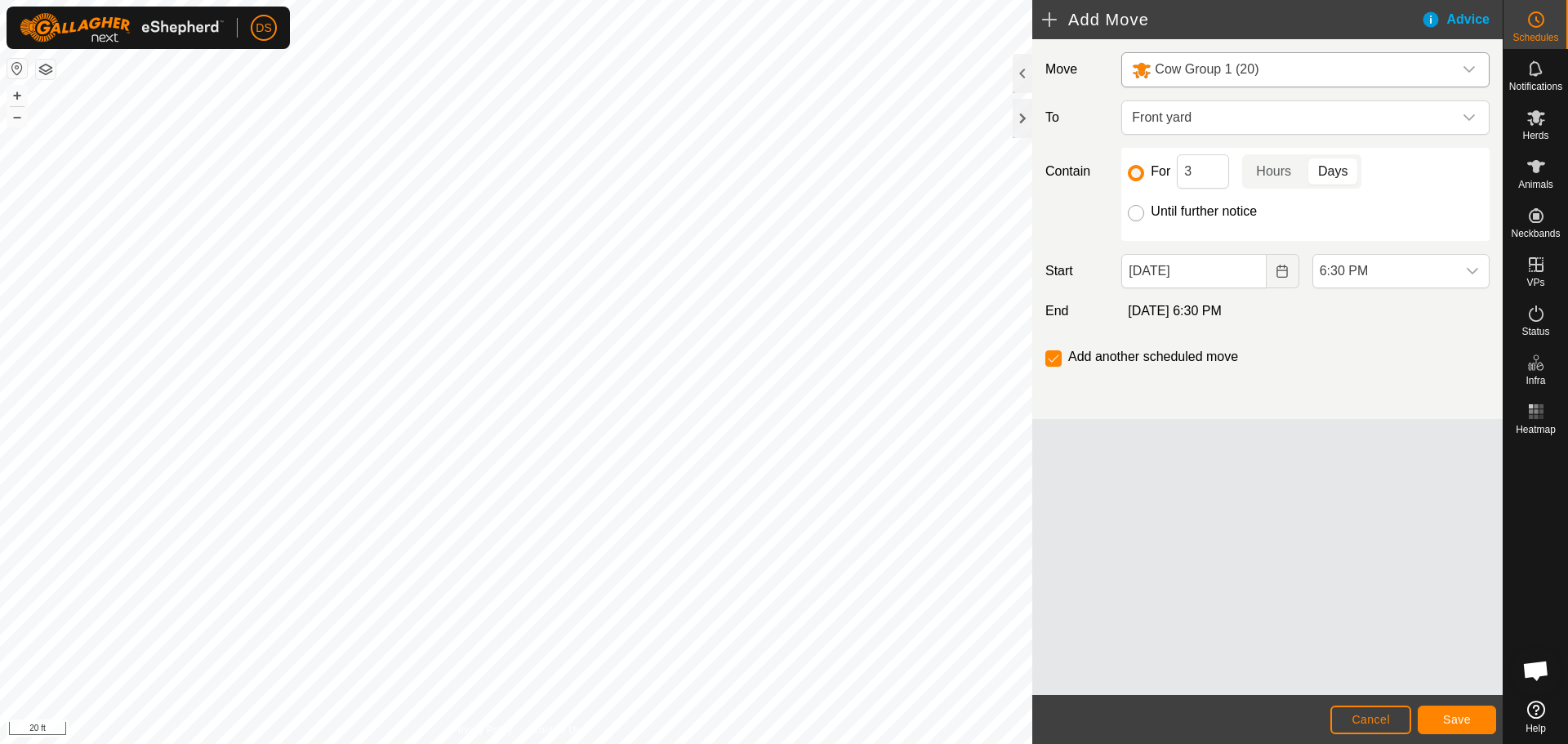
click at [1138, 210] on input "Until further notice" at bounding box center [1135, 213] width 16 height 16
radio input "true"
checkbox input "false"
click at [1278, 276] on icon "Choose Date" at bounding box center [1282, 271] width 13 height 13
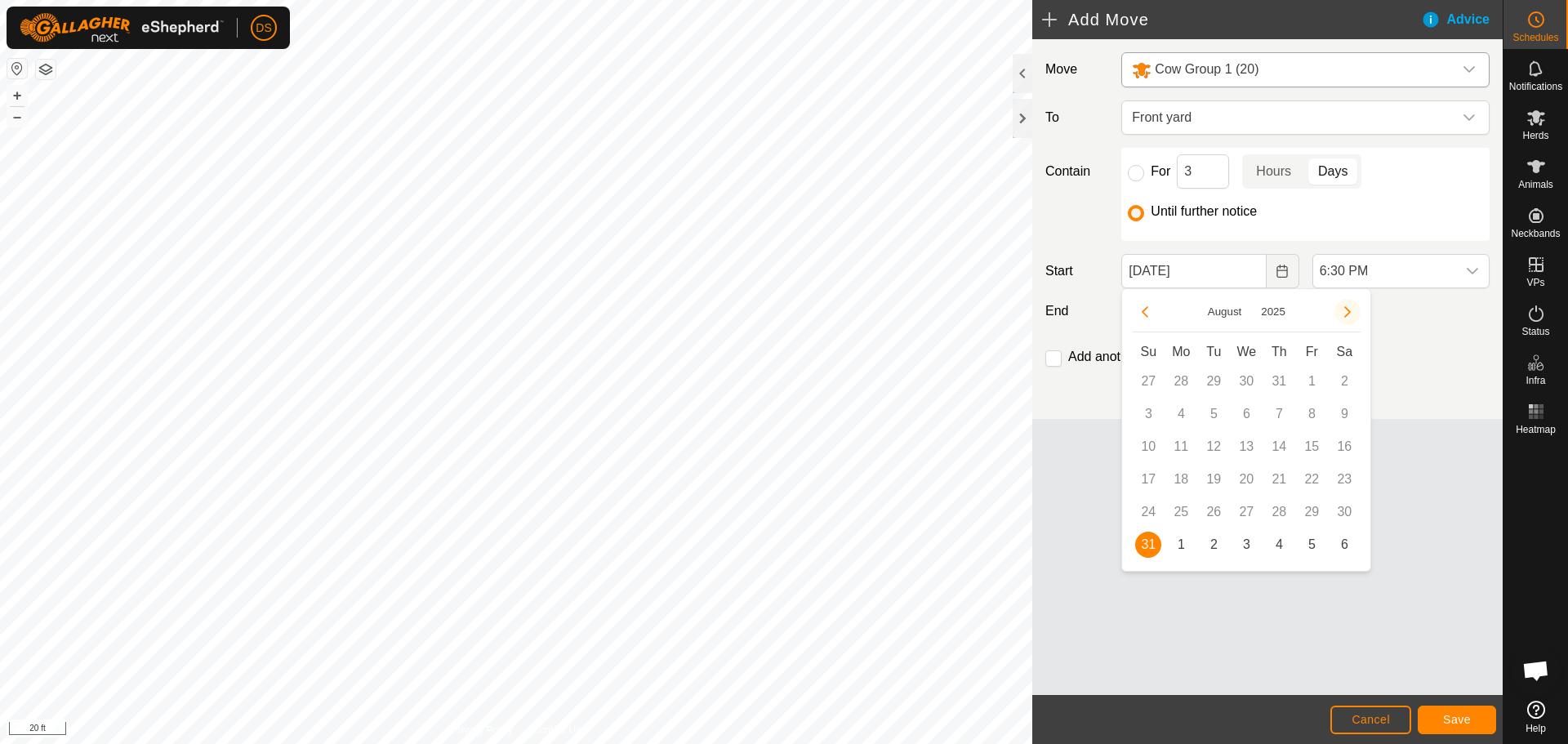
click at [1353, 303] on button "Next Month" at bounding box center [1347, 311] width 26 height 26
click at [1178, 375] on span "1" at bounding box center [1180, 381] width 26 height 26
type input "[DATE]"
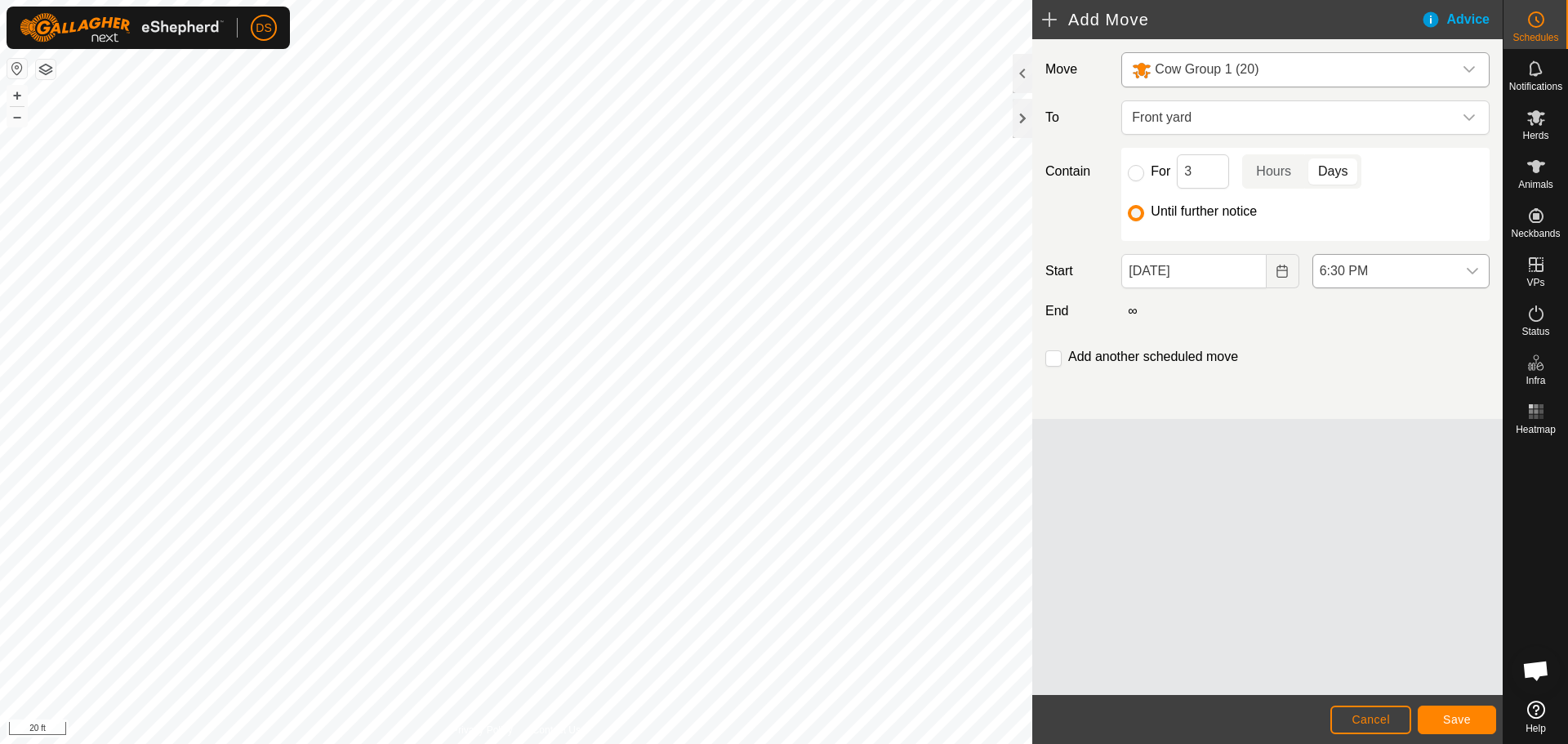
click at [1475, 266] on icon "dropdown trigger" at bounding box center [1473, 271] width 13 height 13
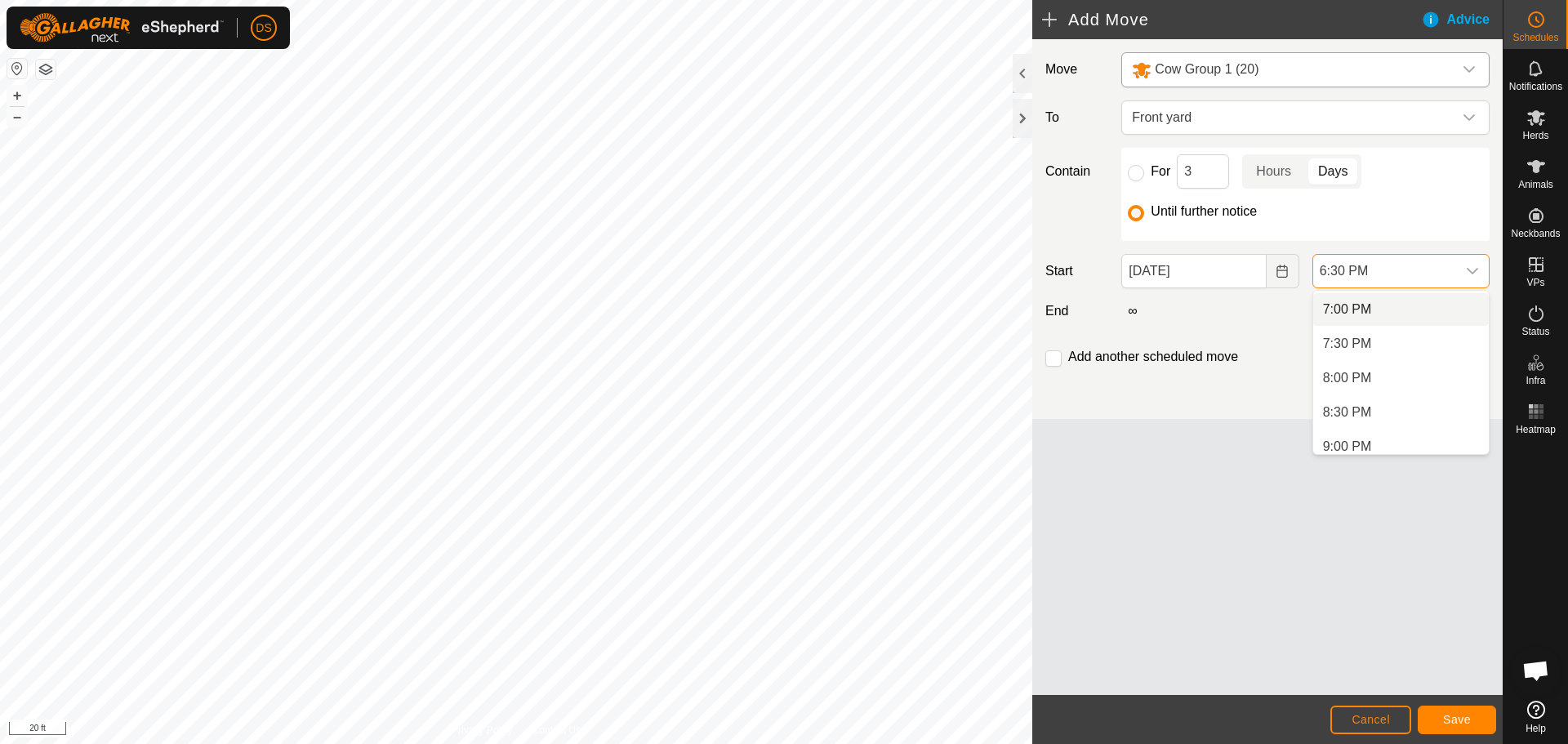
scroll to position [1302, 0]
click at [1354, 427] on li "9:00 AM" at bounding box center [1401, 438] width 175 height 32
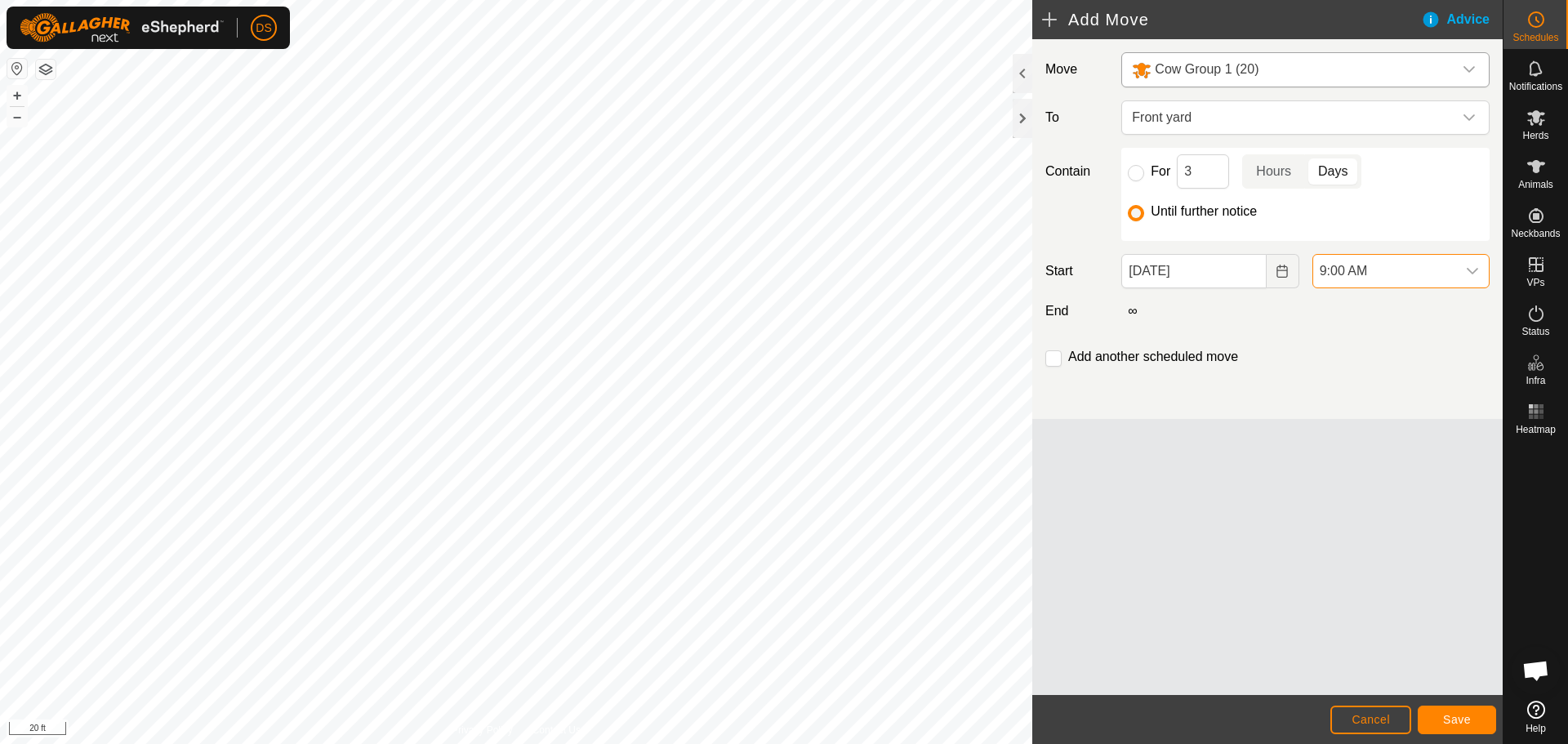
scroll to position [1138, 0]
click at [1461, 720] on span "Save" at bounding box center [1456, 719] width 28 height 13
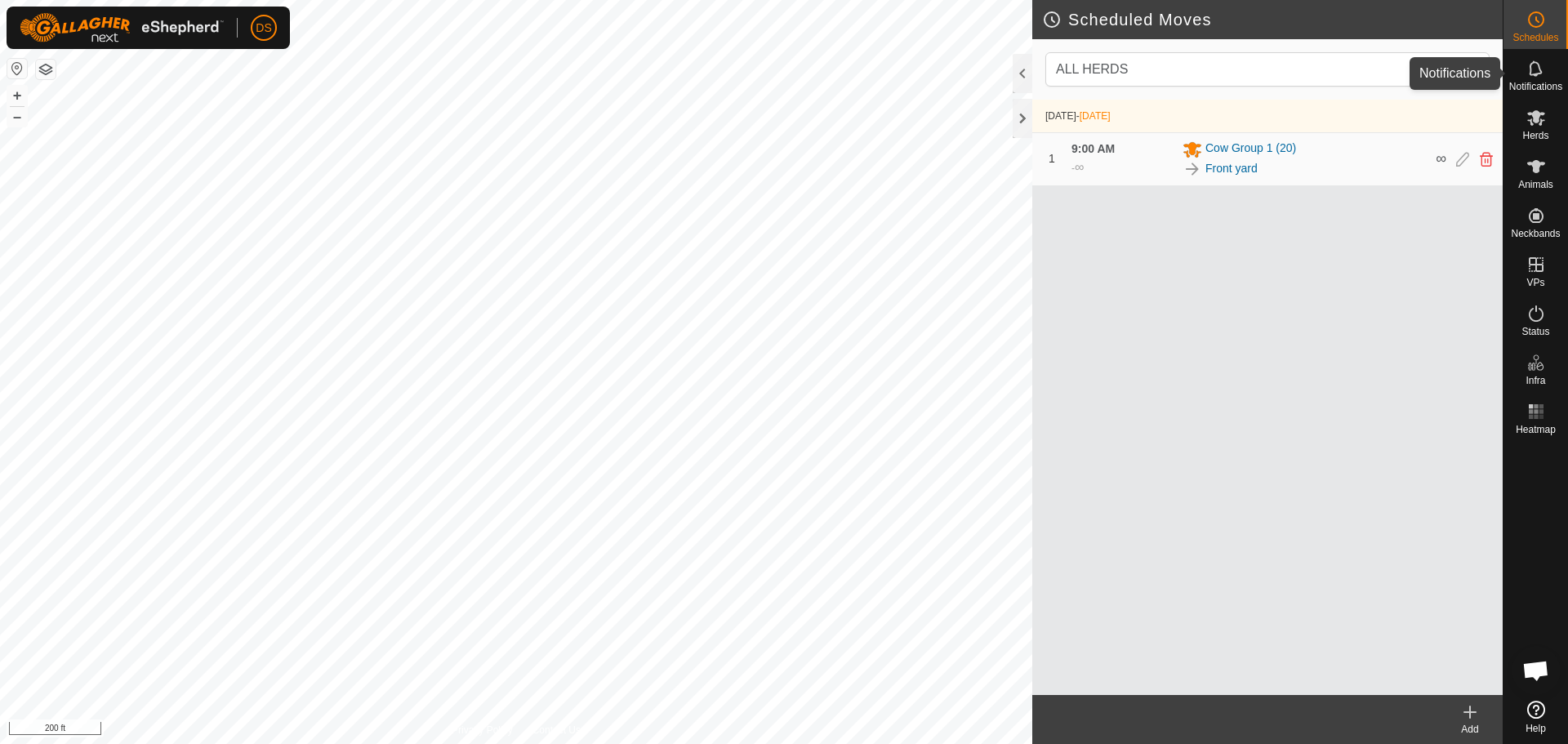
click at [1546, 74] on es-notification-svg-icon at bounding box center [1536, 68] width 30 height 26
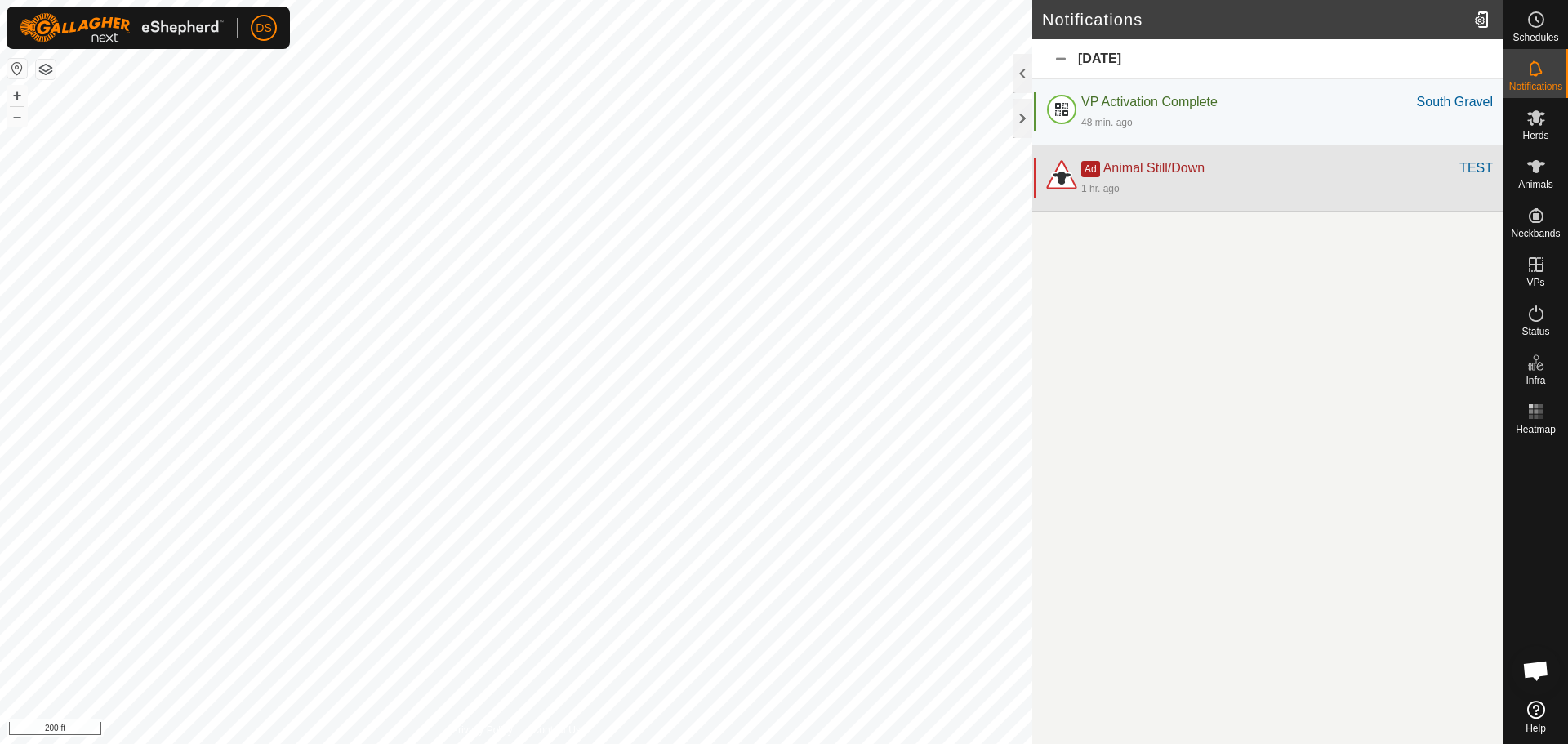
click at [1301, 188] on div "1 hr. ago" at bounding box center [1286, 188] width 411 height 20
